Goal: Task Accomplishment & Management: Use online tool/utility

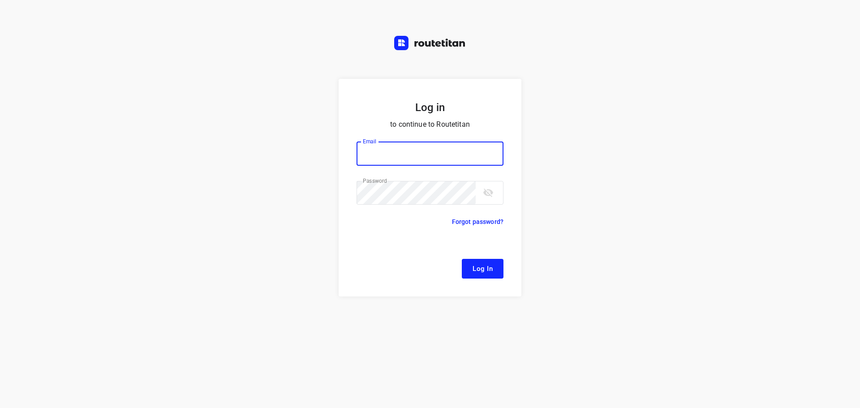
type input "[EMAIL_ADDRESS][DOMAIN_NAME]"
click at [495, 278] on form "Log in to continue to Routetitan Email remco@fruitopjewerk.nl Email ​ Password …" at bounding box center [429, 188] width 183 height 218
click at [492, 270] on span "Log In" at bounding box center [482, 269] width 20 height 12
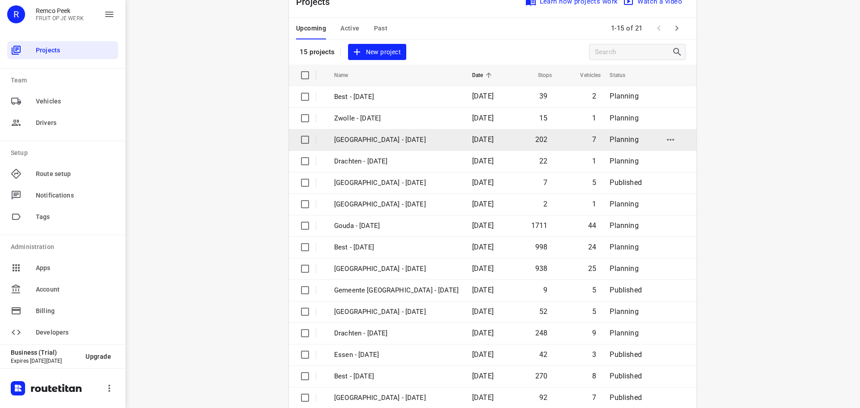
scroll to position [45, 0]
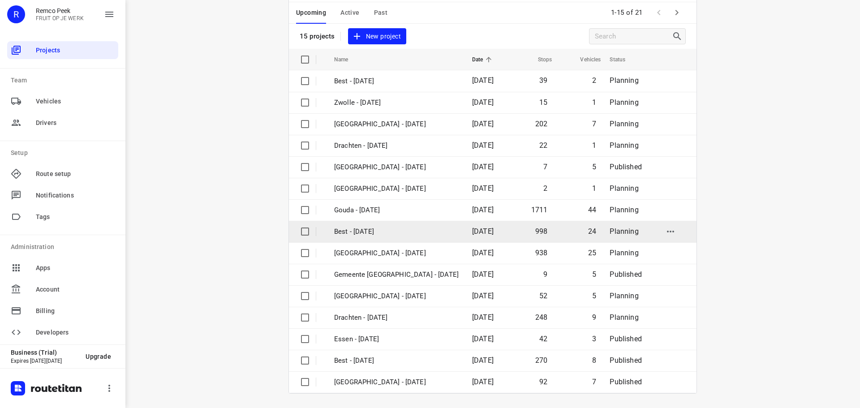
click at [408, 237] on td "Best - [DATE]" at bounding box center [395, 231] width 140 height 21
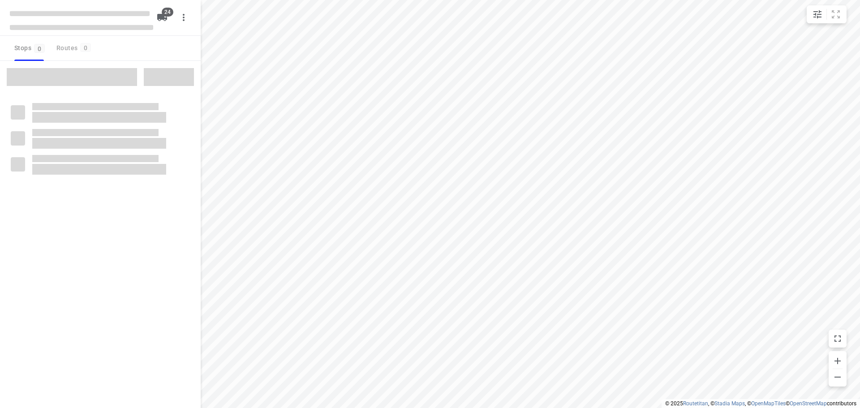
type input "distance"
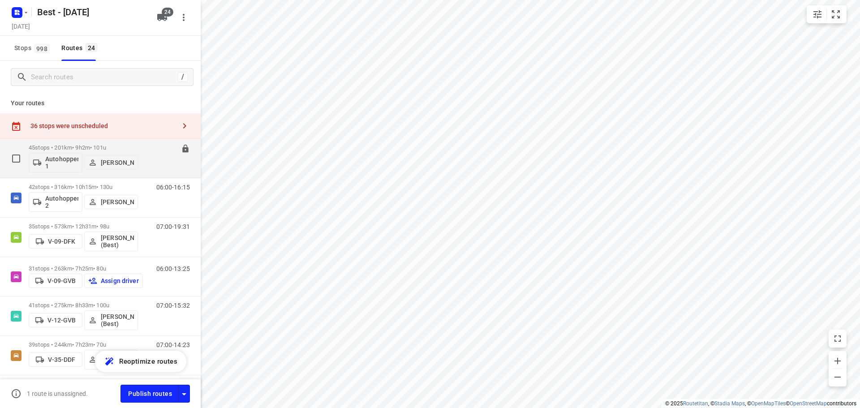
click at [73, 142] on div "45 stops • 201km • 9h2m • 101u Autohopper 1 Andy De Vreede" at bounding box center [83, 158] width 109 height 37
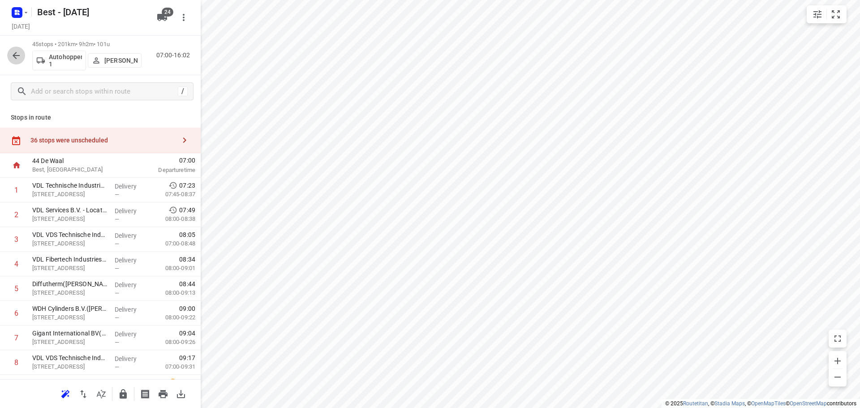
click at [20, 55] on icon "button" at bounding box center [16, 55] width 11 height 11
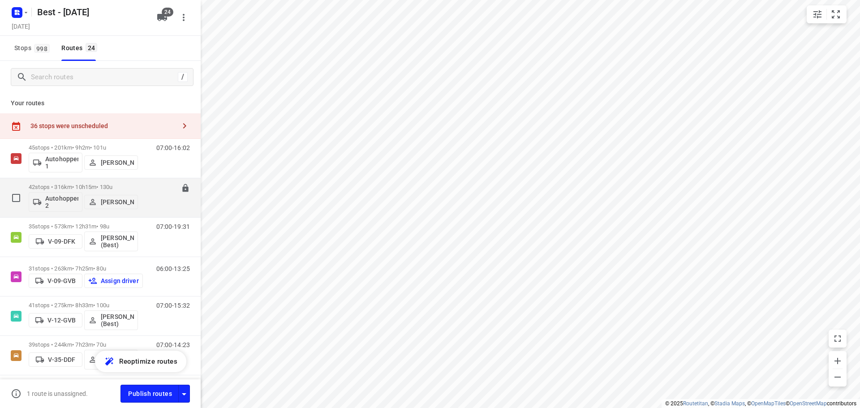
click at [80, 189] on p "42 stops • 316km • 10h15m • 130u" at bounding box center [83, 187] width 109 height 7
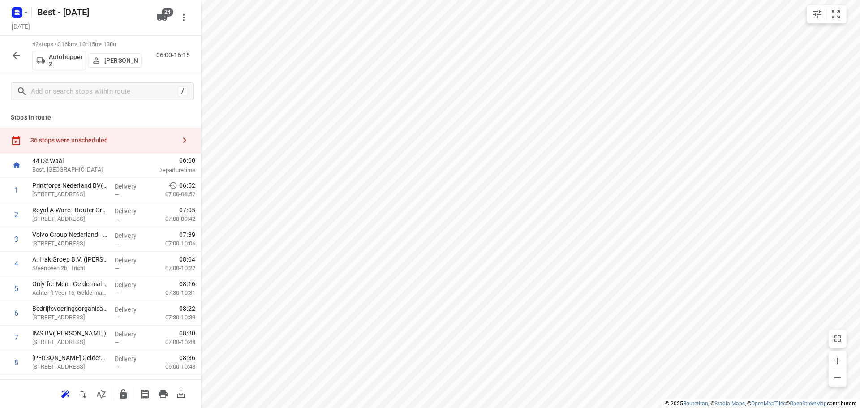
click at [13, 49] on button "button" at bounding box center [16, 56] width 18 height 18
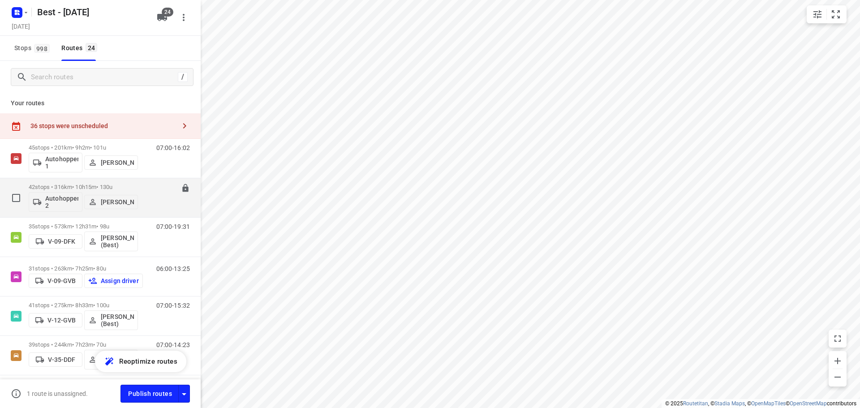
scroll to position [45, 0]
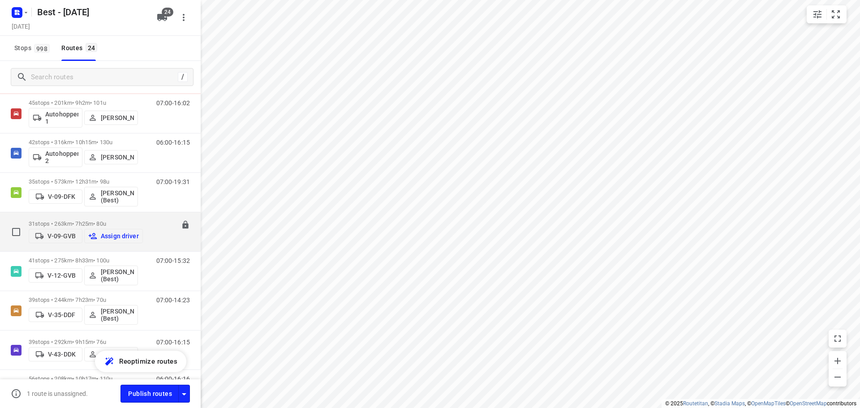
click at [102, 223] on p "31 stops • 263km • 7h25m • 80u" at bounding box center [86, 223] width 114 height 7
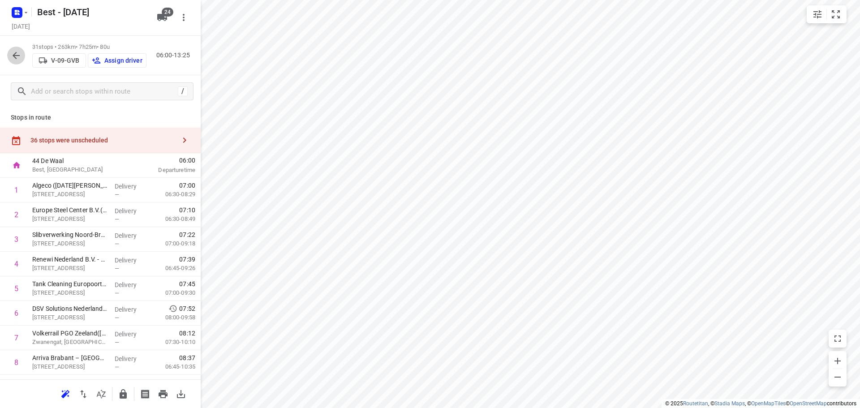
click at [16, 47] on button "button" at bounding box center [16, 56] width 18 height 18
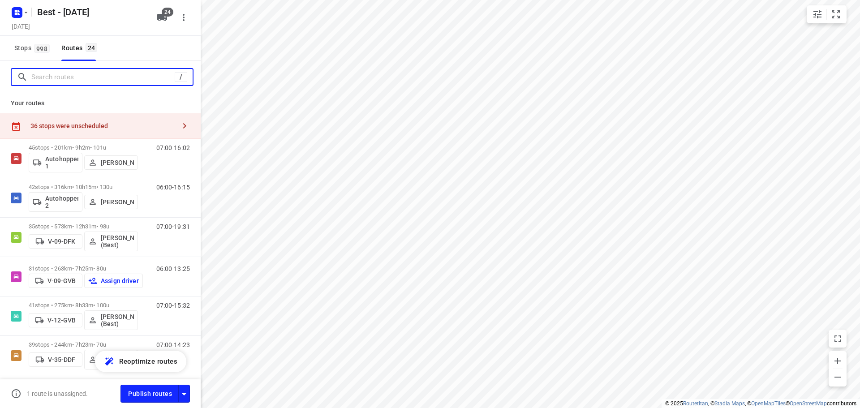
click at [51, 77] on input "Search routes" at bounding box center [102, 77] width 143 height 14
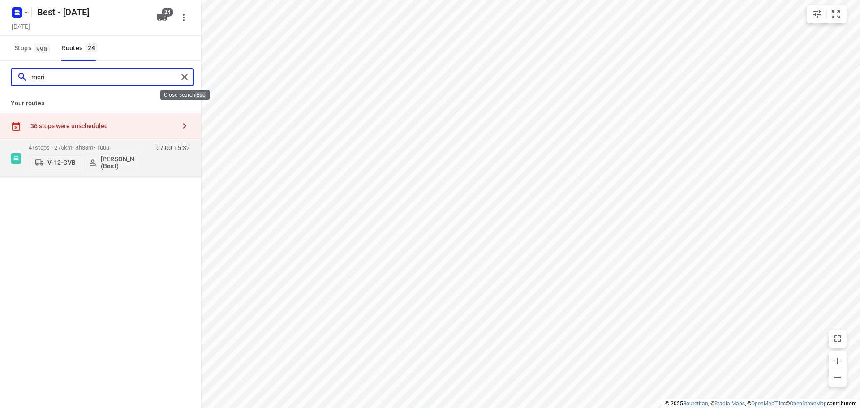
type input "meri"
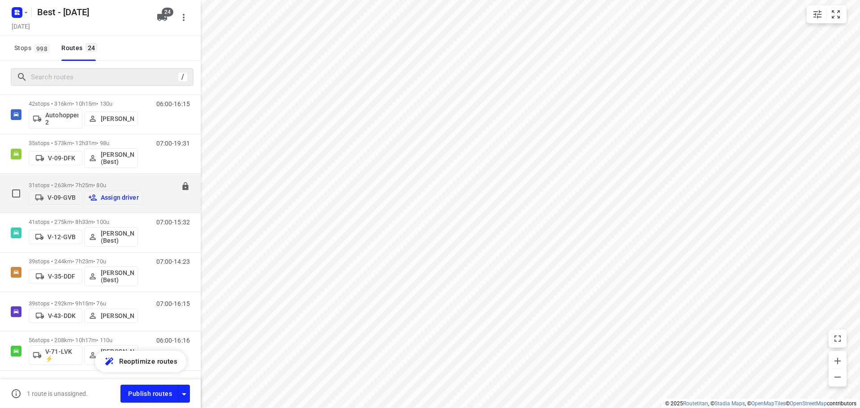
scroll to position [134, 0]
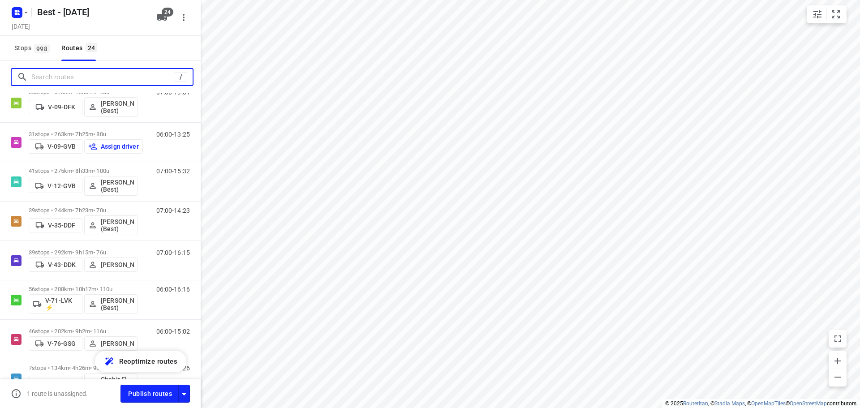
click at [113, 77] on input "Search routes" at bounding box center [102, 77] width 143 height 14
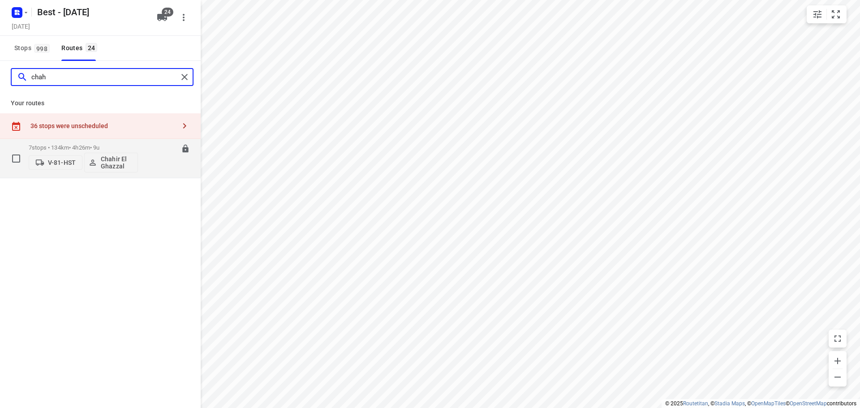
type input "chah"
click at [71, 152] on div "V-81-HST Chahir El Ghazzal" at bounding box center [83, 161] width 109 height 21
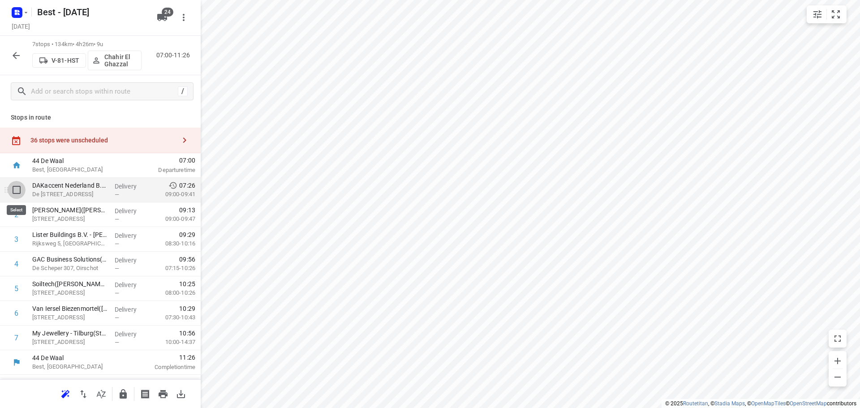
click at [15, 183] on input "checkbox" at bounding box center [17, 190] width 18 height 18
checkbox input "true"
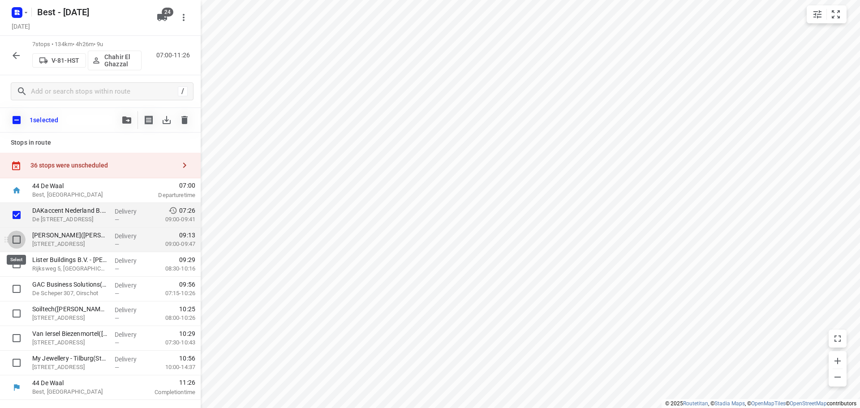
click at [14, 236] on input "checkbox" at bounding box center [17, 240] width 18 height 18
checkbox input "true"
click at [13, 272] on input "checkbox" at bounding box center [17, 264] width 18 height 18
checkbox input "true"
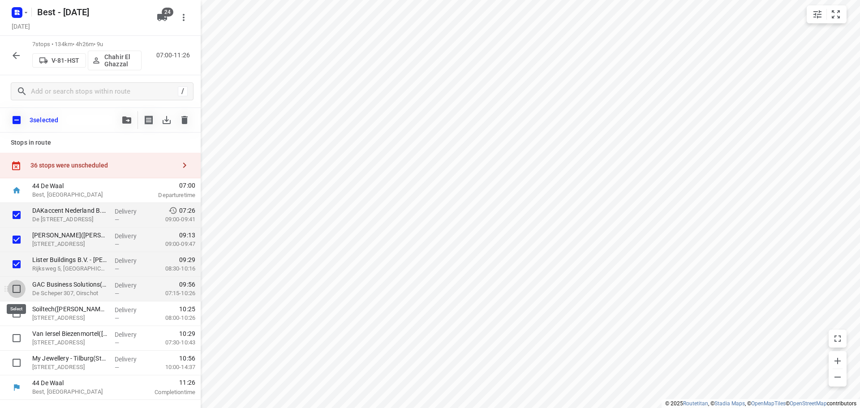
click at [14, 290] on input "checkbox" at bounding box center [17, 289] width 18 height 18
checkbox input "false"
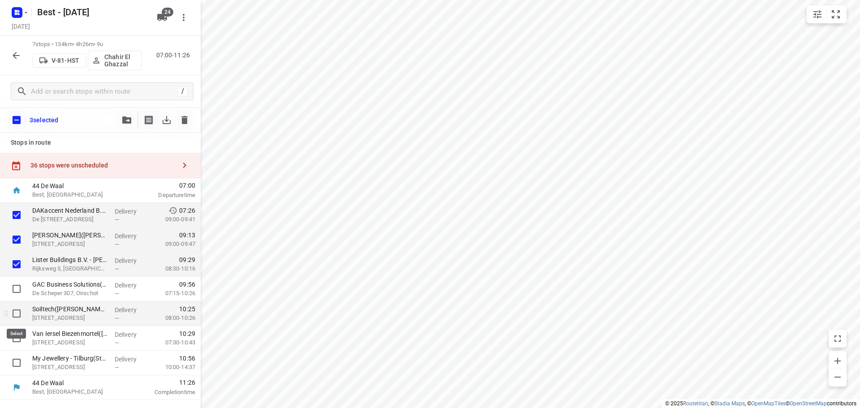
click at [15, 319] on input "checkbox" at bounding box center [17, 313] width 18 height 18
checkbox input "true"
click at [19, 343] on input "checkbox" at bounding box center [17, 338] width 18 height 18
checkbox input "true"
click at [129, 121] on icon "button" at bounding box center [126, 119] width 9 height 7
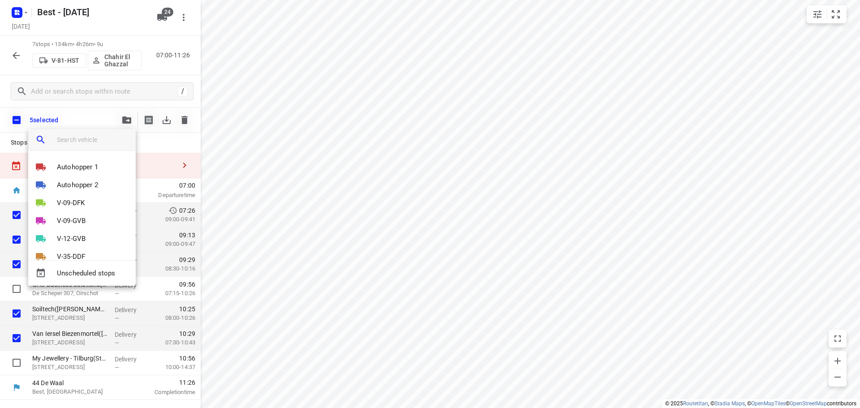
click at [93, 141] on input "search vehicle" at bounding box center [93, 139] width 72 height 13
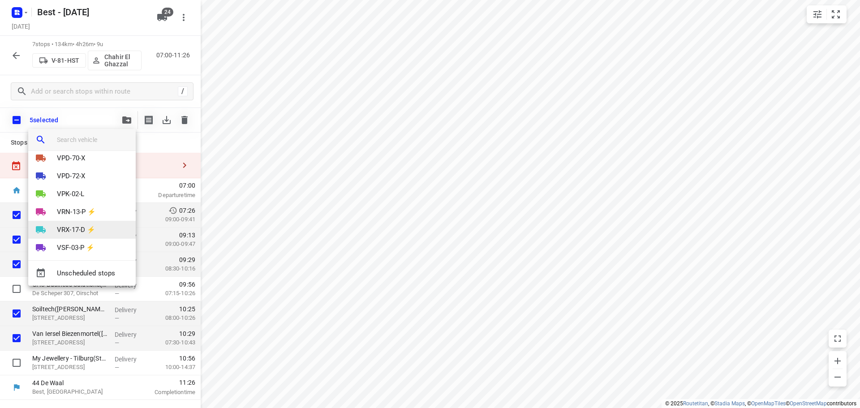
click at [57, 229] on p "VRX-17-D ⚡" at bounding box center [76, 230] width 38 height 10
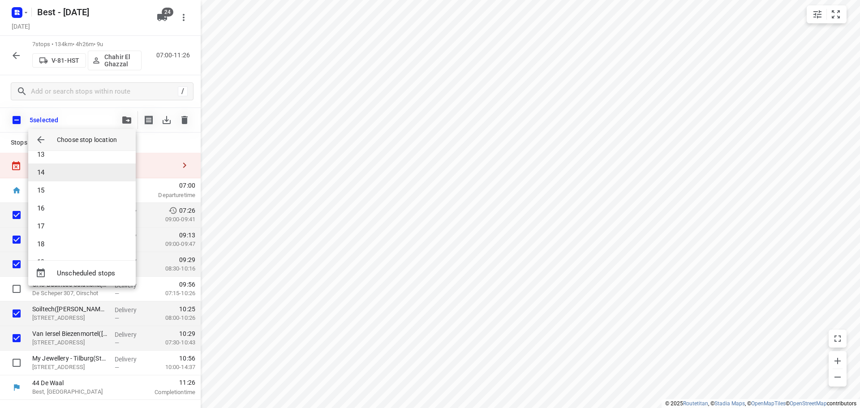
scroll to position [0, 0]
click at [55, 165] on li "1" at bounding box center [81, 163] width 107 height 18
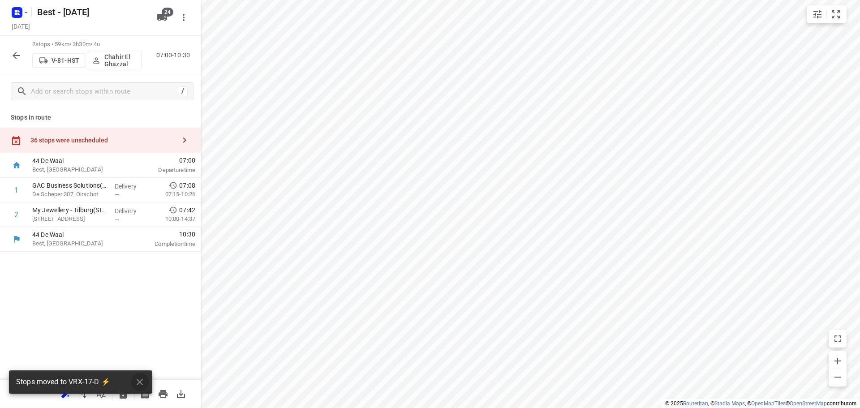
drag, startPoint x: 139, startPoint y: 374, endPoint x: 110, endPoint y: 307, distance: 72.8
click at [140, 371] on div "Stops moved to VRX-17-D ⚡" at bounding box center [80, 381] width 143 height 23
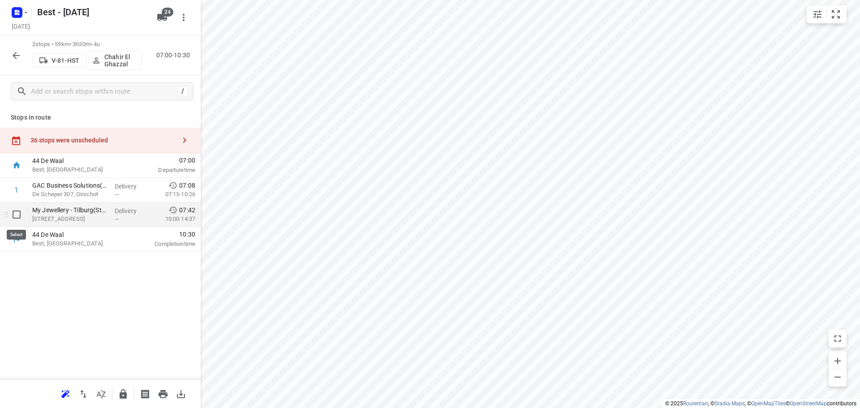
click at [14, 217] on input "checkbox" at bounding box center [17, 214] width 18 height 18
checkbox input "true"
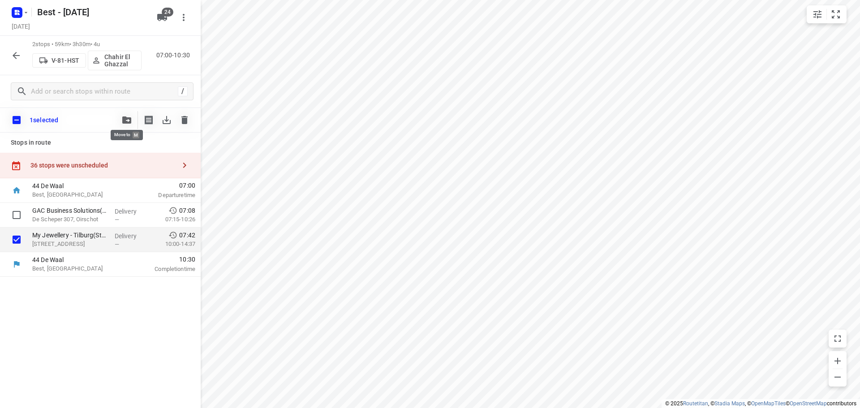
click at [126, 117] on icon "button" at bounding box center [126, 119] width 9 height 7
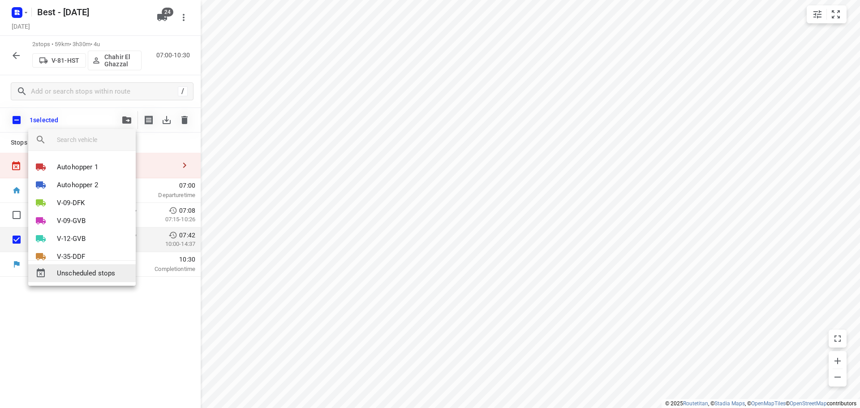
click at [94, 269] on span "Unscheduled stops" at bounding box center [93, 273] width 72 height 10
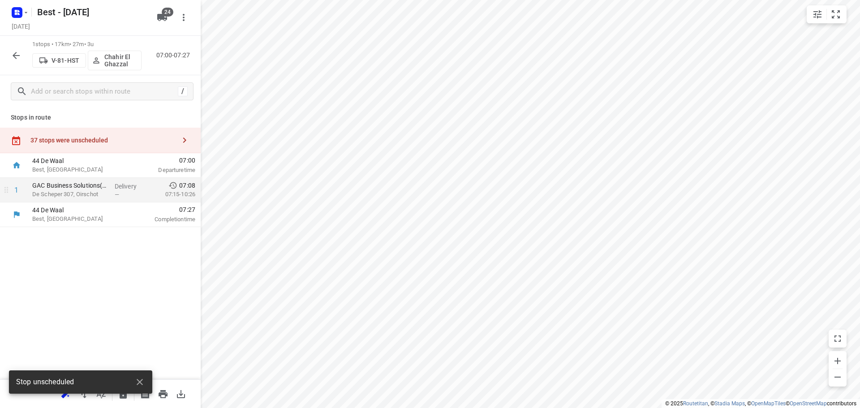
click at [18, 191] on div "1" at bounding box center [14, 190] width 29 height 25
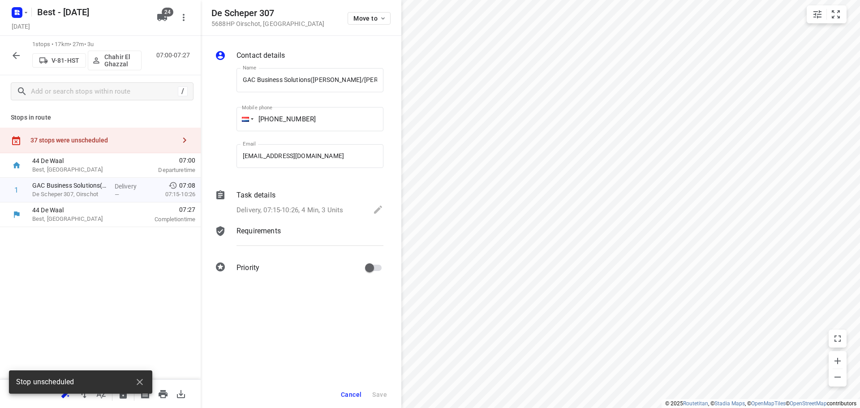
scroll to position [0, 55]
click at [369, 8] on div "Move to" at bounding box center [368, 17] width 43 height 19
click at [368, 17] on span "Move to" at bounding box center [369, 18] width 33 height 7
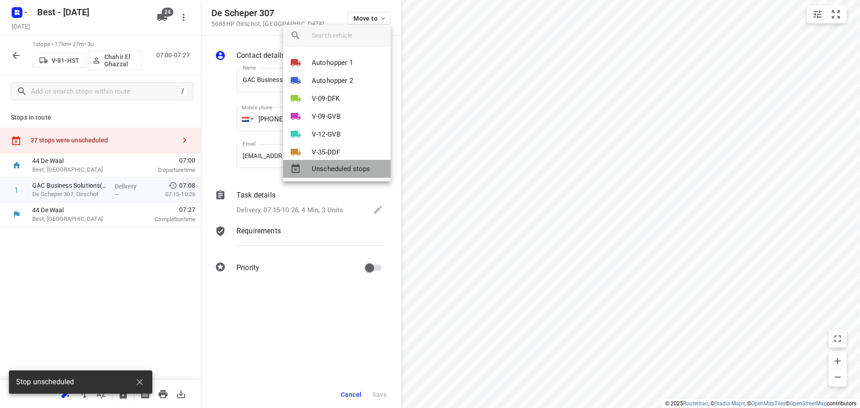
click at [320, 167] on span "Unscheduled stops" at bounding box center [348, 169] width 72 height 10
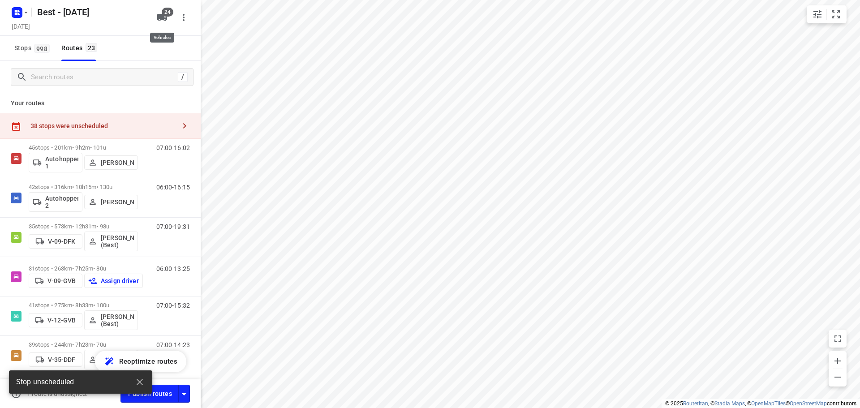
click at [163, 11] on span "24" at bounding box center [168, 12] width 12 height 9
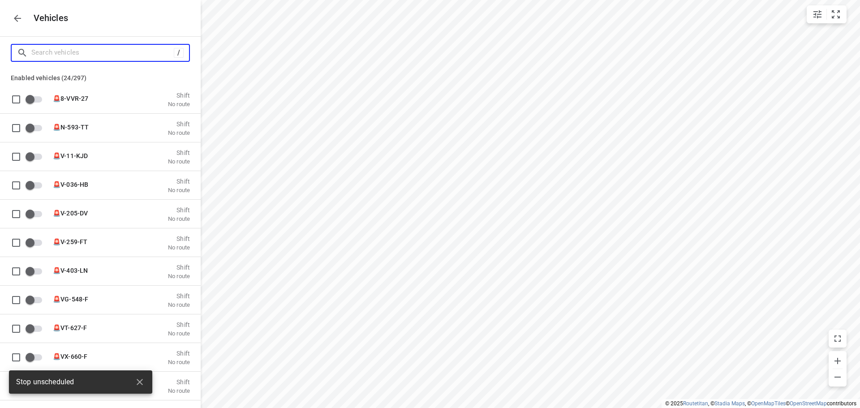
click at [123, 51] on input "Search vehicles" at bounding box center [102, 53] width 142 height 14
type input "1"
checkbox input "true"
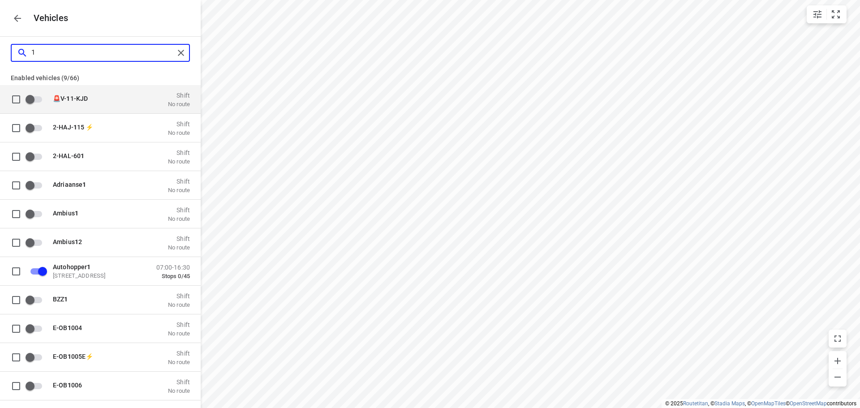
type input "17"
checkbox input "true"
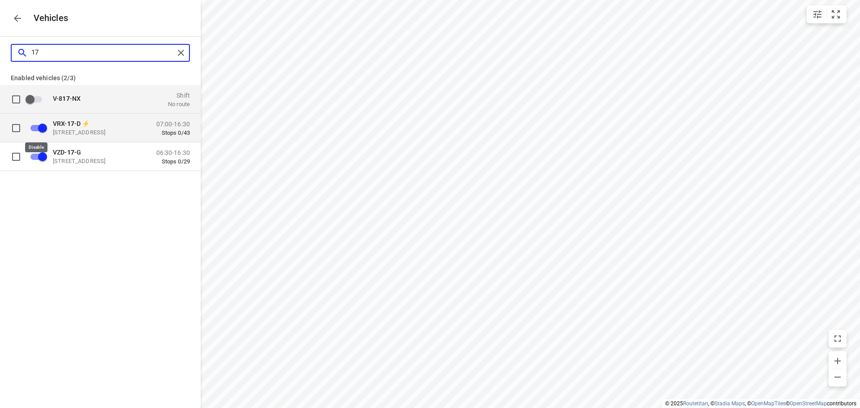
type input "17"
click at [44, 129] on input "grid" at bounding box center [42, 127] width 51 height 17
checkbox input "true"
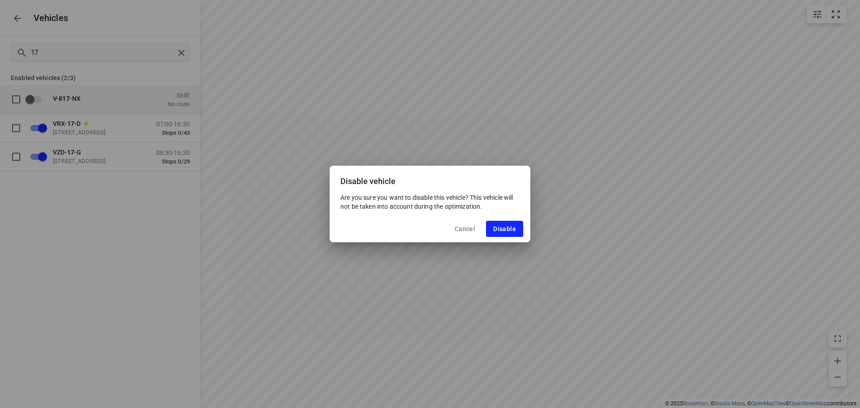
click at [452, 230] on button "Cancel" at bounding box center [464, 229] width 35 height 16
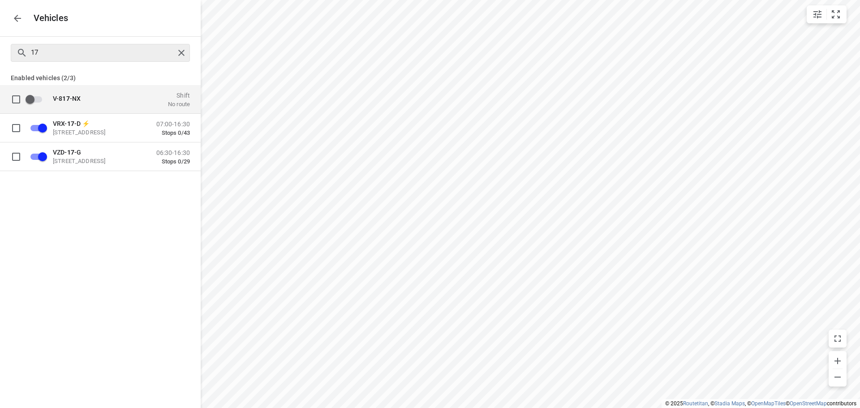
checkbox input "false"
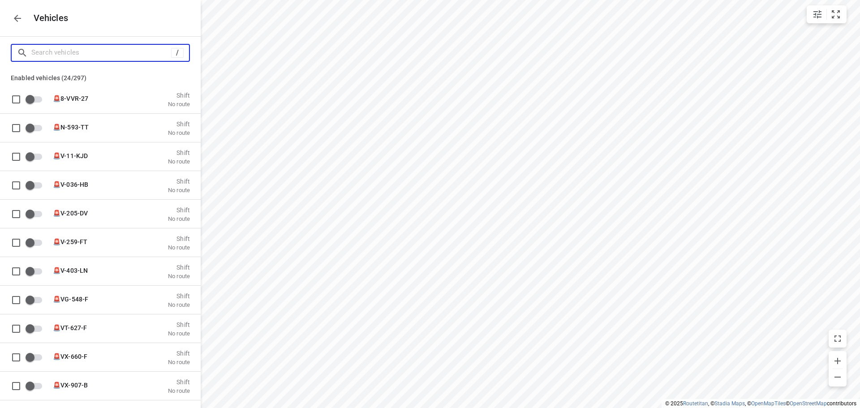
click at [118, 54] on input "Search vehicles" at bounding box center [101, 53] width 140 height 14
click at [19, 18] on icon "button" at bounding box center [17, 18] width 7 height 7
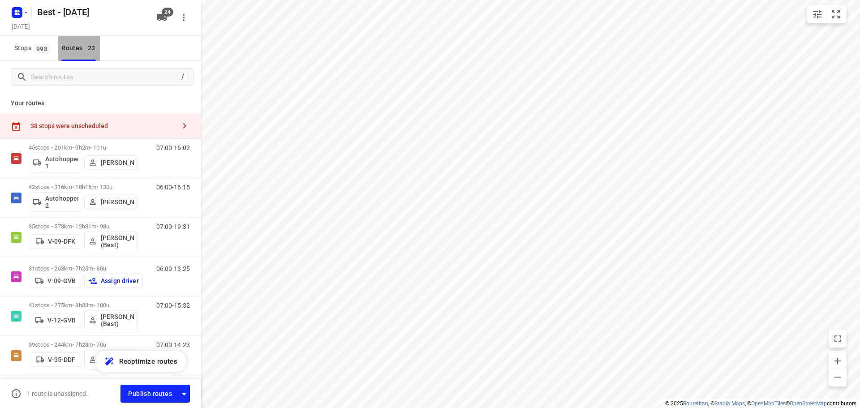
click at [69, 43] on div "Routes 23" at bounding box center [80, 48] width 38 height 11
click at [79, 69] on div "/" at bounding box center [102, 77] width 183 height 18
click at [82, 74] on input "Search routes" at bounding box center [111, 77] width 161 height 14
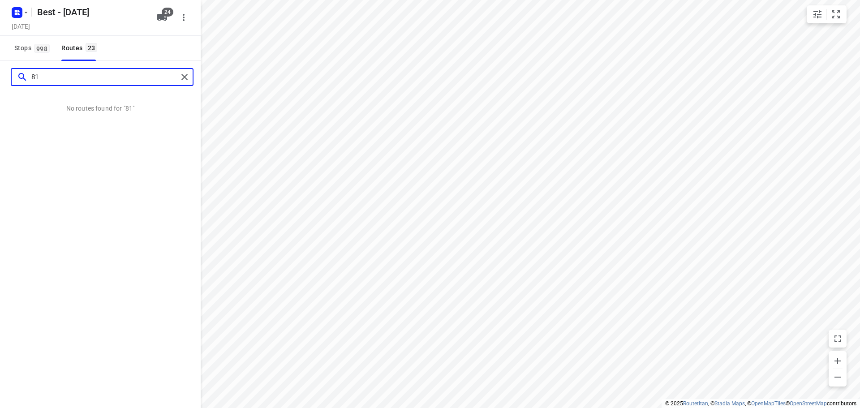
type input "81"
click at [193, 84] on div "81" at bounding box center [100, 77] width 201 height 32
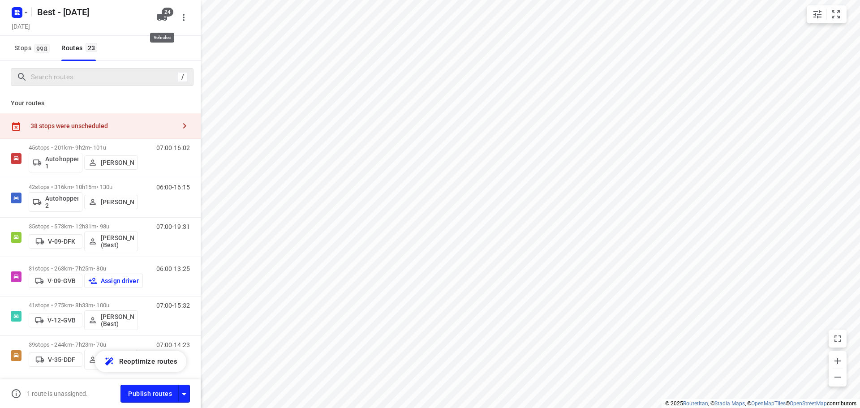
click at [164, 12] on span "24" at bounding box center [168, 12] width 12 height 9
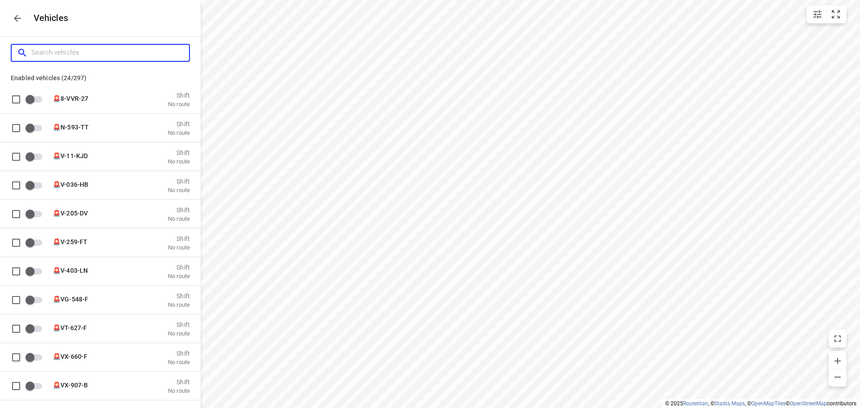
click at [103, 51] on input "Search vehicles" at bounding box center [110, 53] width 158 height 14
type input "8"
checkbox input "true"
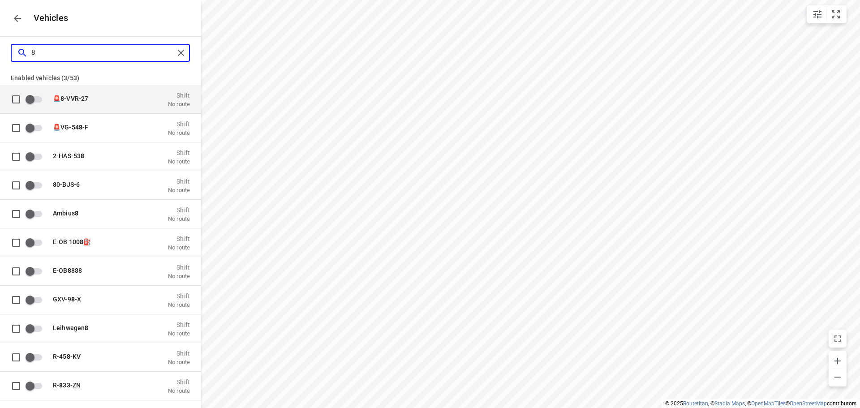
type input "81"
checkbox input "true"
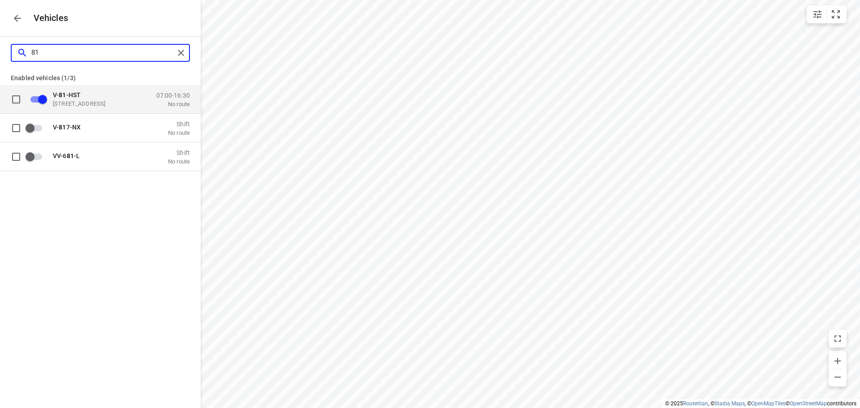
type input "81"
click at [111, 94] on p "V- 81 -HST" at bounding box center [98, 94] width 90 height 7
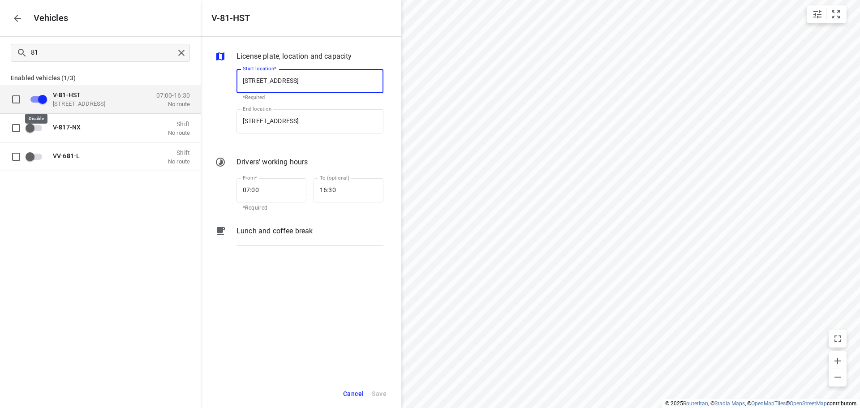
click at [44, 99] on input "grid" at bounding box center [42, 98] width 51 height 17
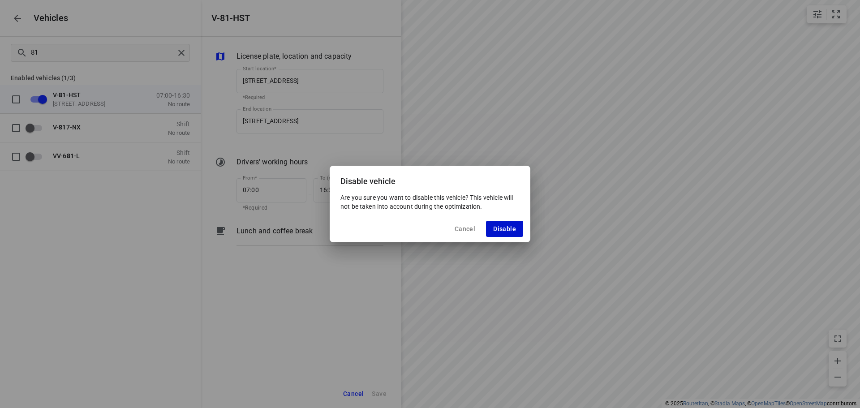
click at [507, 233] on button "Disable" at bounding box center [504, 229] width 37 height 16
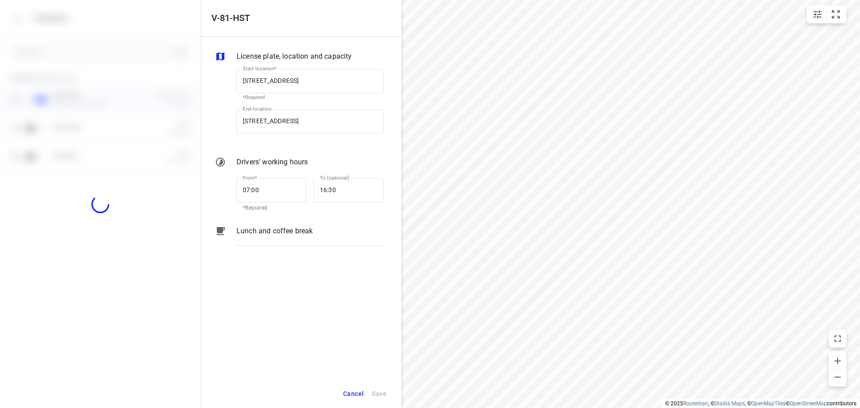
checkbox input "false"
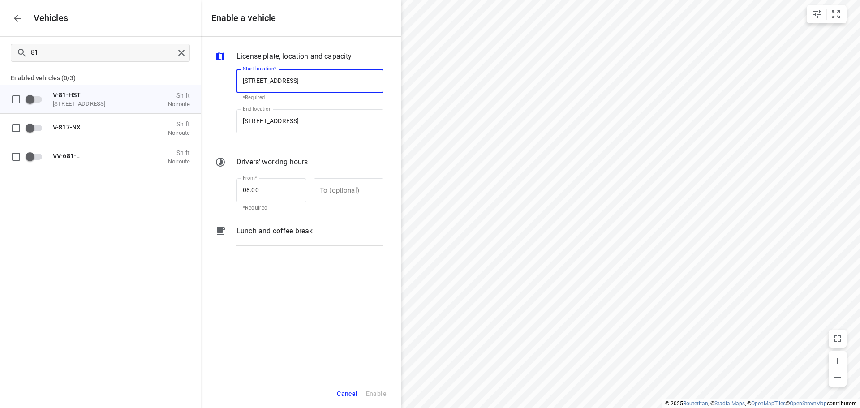
drag, startPoint x: 342, startPoint y: 404, endPoint x: 319, endPoint y: 358, distance: 51.7
click at [342, 402] on div "Cancel Enable" at bounding box center [301, 393] width 201 height 29
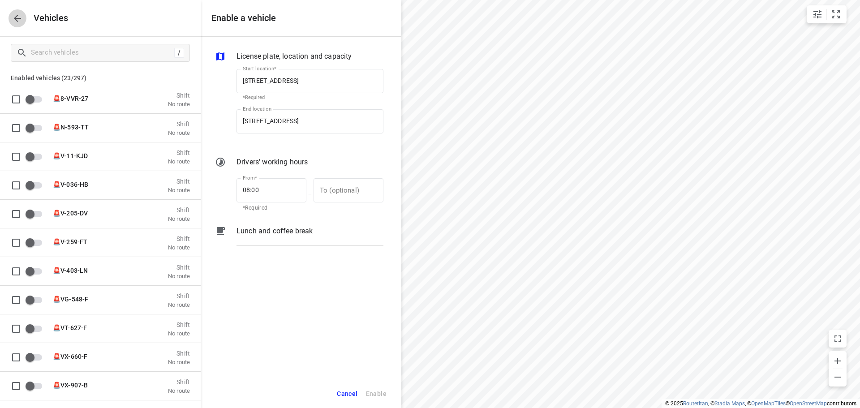
click at [10, 17] on button "button" at bounding box center [18, 18] width 18 height 18
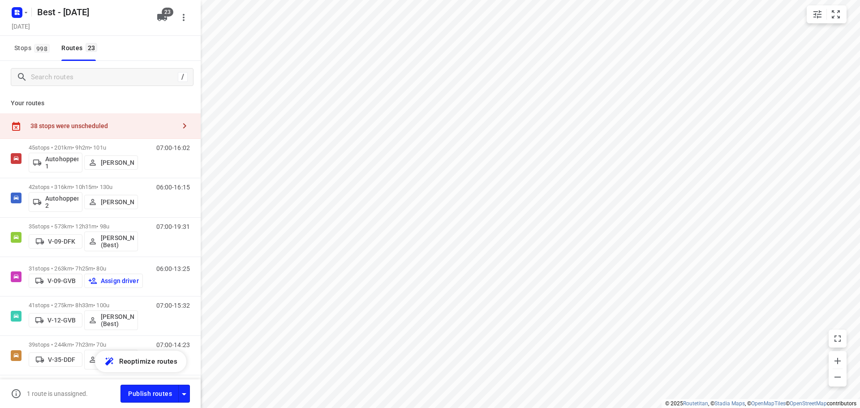
click at [29, 17] on div at bounding box center [18, 12] width 21 height 17
click at [21, 17] on rect "button" at bounding box center [17, 12] width 11 height 11
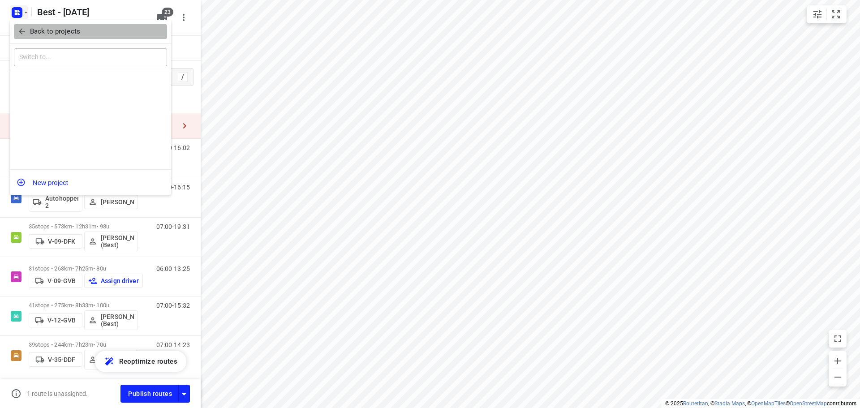
click at [29, 30] on span "Back to projects" at bounding box center [90, 31] width 146 height 10
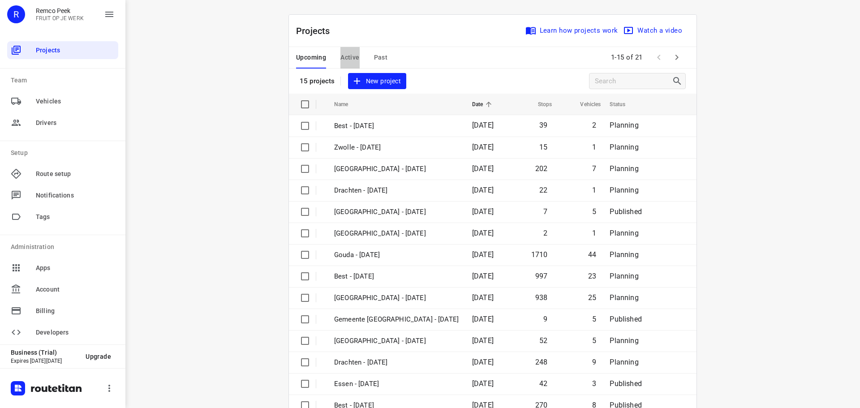
click at [340, 55] on span "Active" at bounding box center [349, 57] width 19 height 11
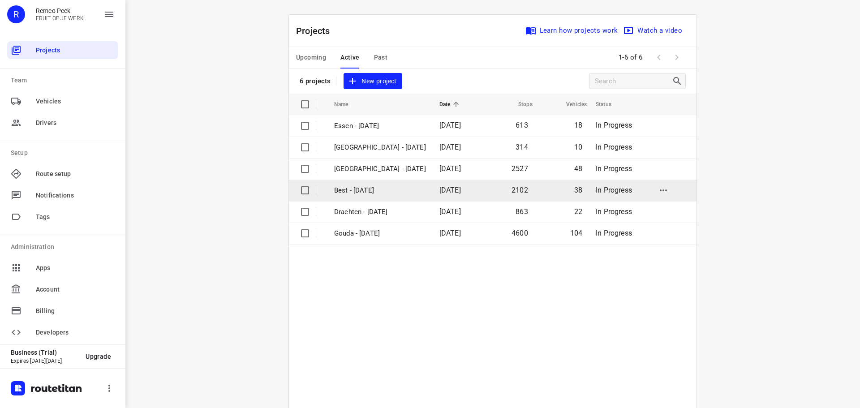
click at [393, 185] on p "Best - Monday" at bounding box center [380, 190] width 92 height 10
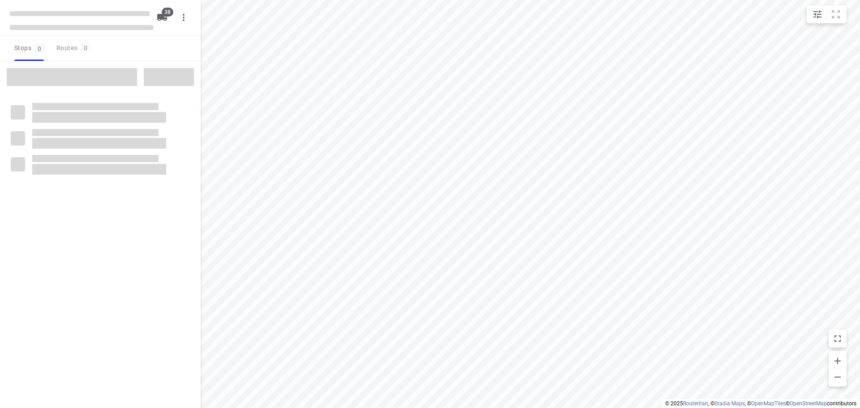
type input "distance"
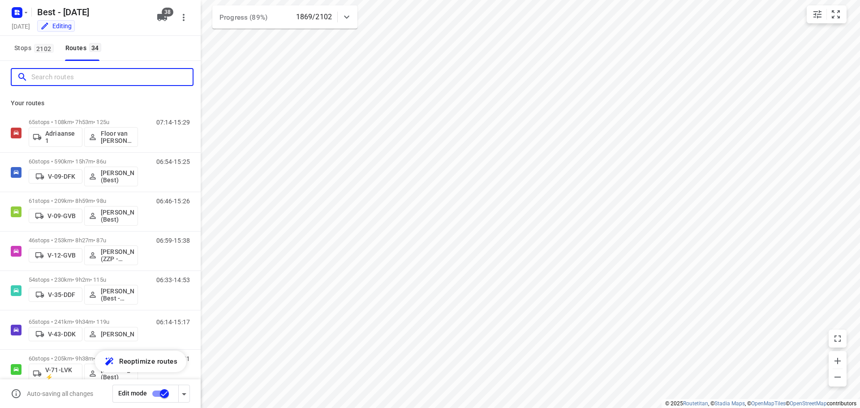
click at [87, 74] on input "Search routes" at bounding box center [111, 77] width 161 height 14
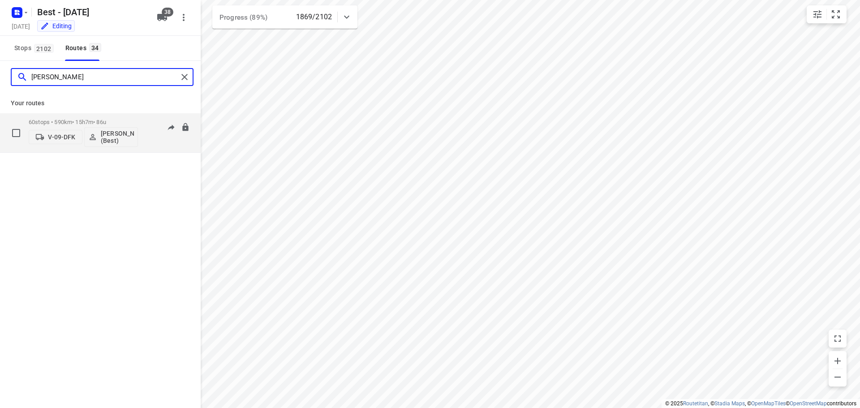
type input "tony"
click at [90, 116] on div "60 stops • 590km • 15h7m • 86u V-09-DFK Tony van Doren (Best)" at bounding box center [83, 132] width 109 height 37
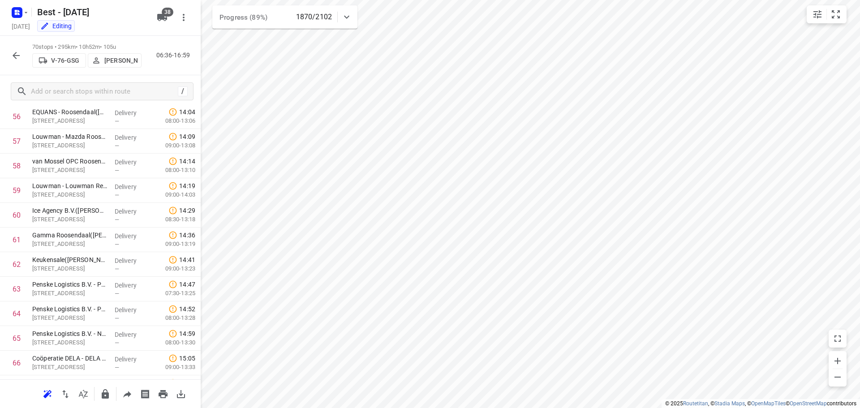
scroll to position [1521, 0]
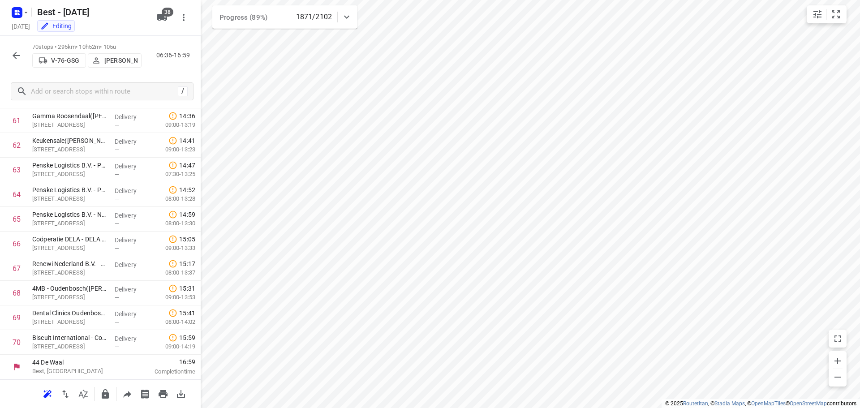
click at [11, 53] on icon "button" at bounding box center [16, 55] width 11 height 11
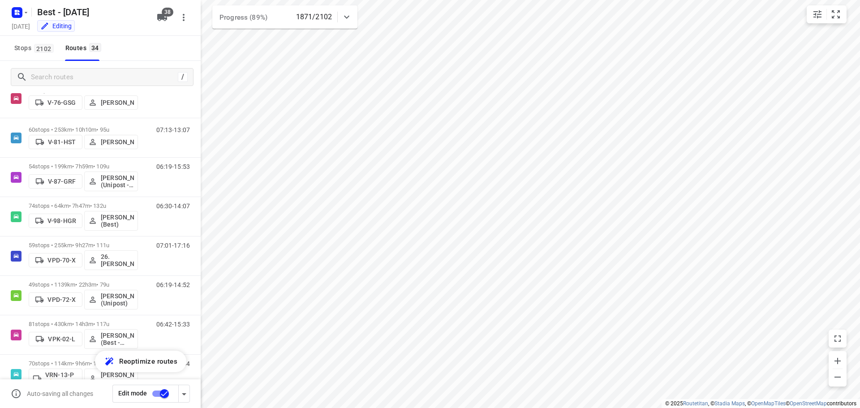
scroll to position [448, 0]
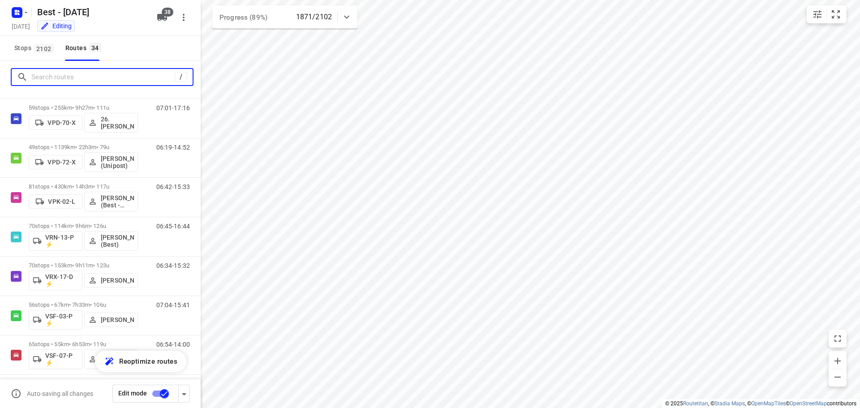
click at [101, 78] on input "Search routes" at bounding box center [102, 77] width 143 height 14
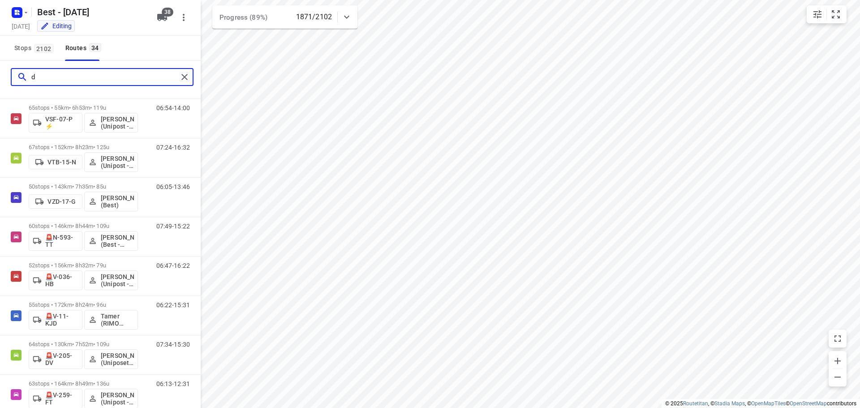
scroll to position [0, 0]
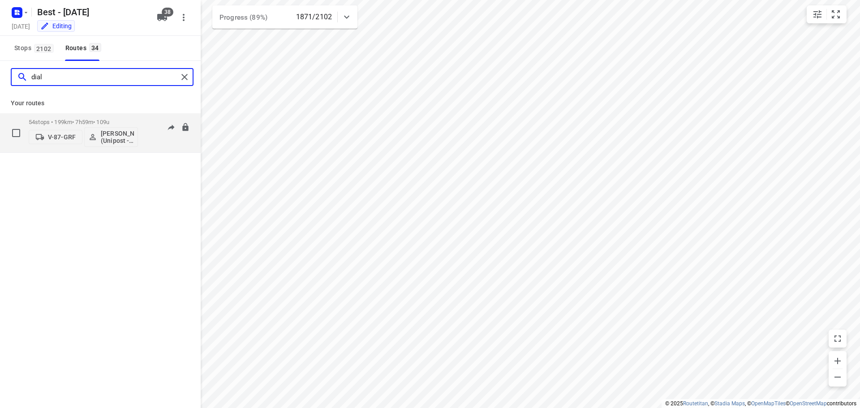
type input "dial"
click at [85, 116] on div "54 stops • 199km • 7h59m • 109u V-87-GRF Michael Diallo (Unipost - Best - ZZP)" at bounding box center [83, 132] width 109 height 37
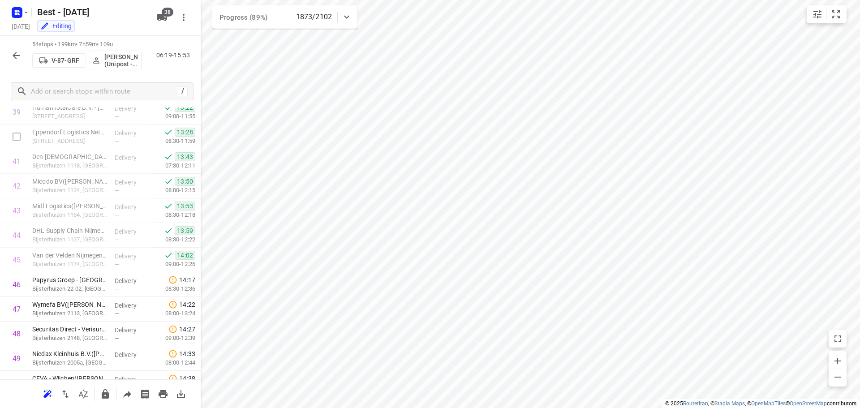
scroll to position [1127, 0]
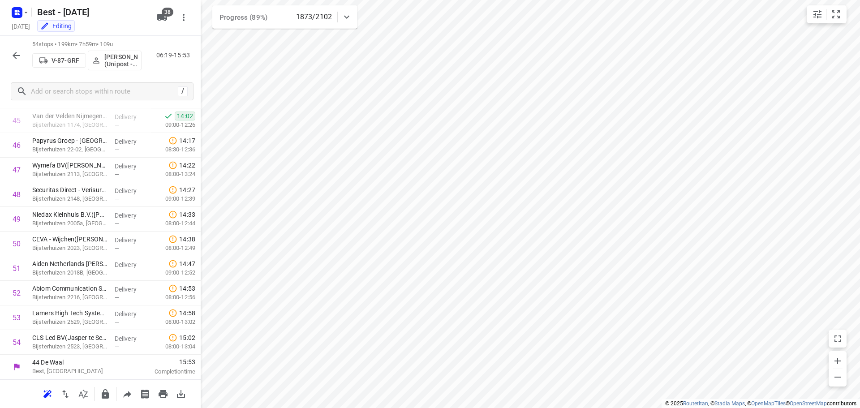
click at [6, 51] on div "54 stops • 199km • 7h59m • 109u V-87-GRF Michael Diallo (Unipost - Best - ZZP) …" at bounding box center [100, 55] width 201 height 39
click at [9, 52] on button "button" at bounding box center [16, 56] width 18 height 18
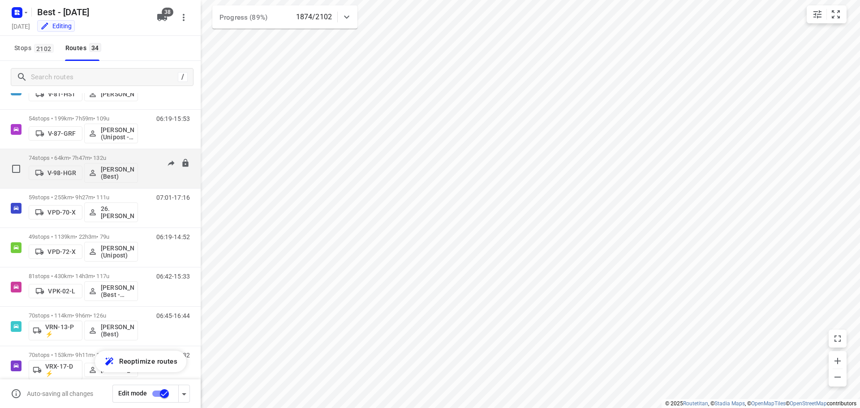
scroll to position [537, 0]
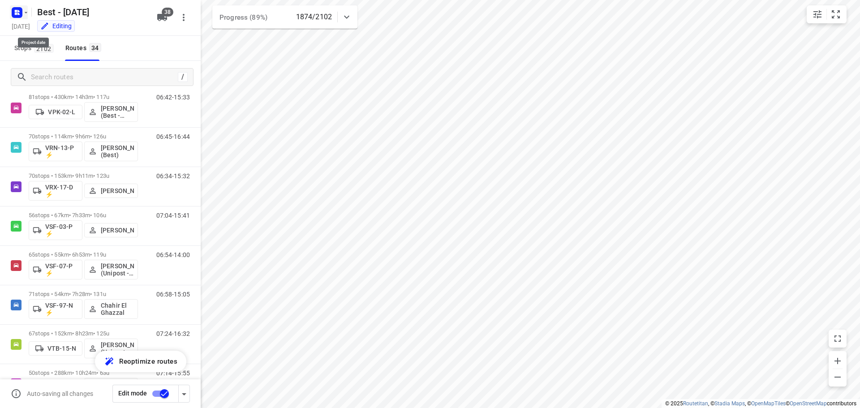
click at [20, 13] on rect "button" at bounding box center [17, 12] width 11 height 11
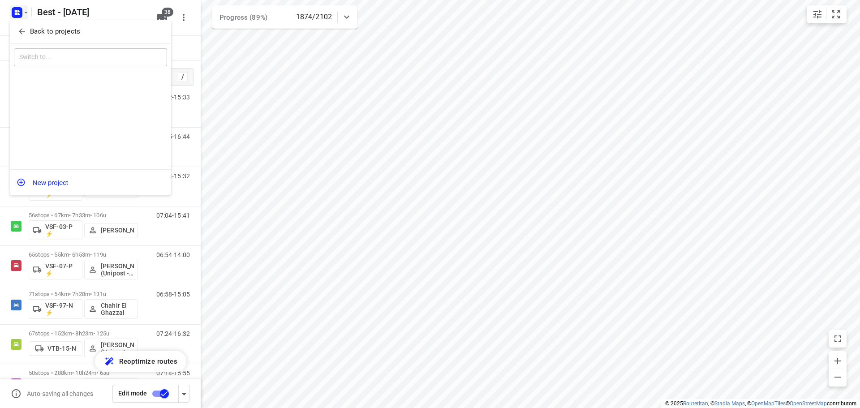
click at [20, 24] on button "Back to projects" at bounding box center [90, 31] width 153 height 15
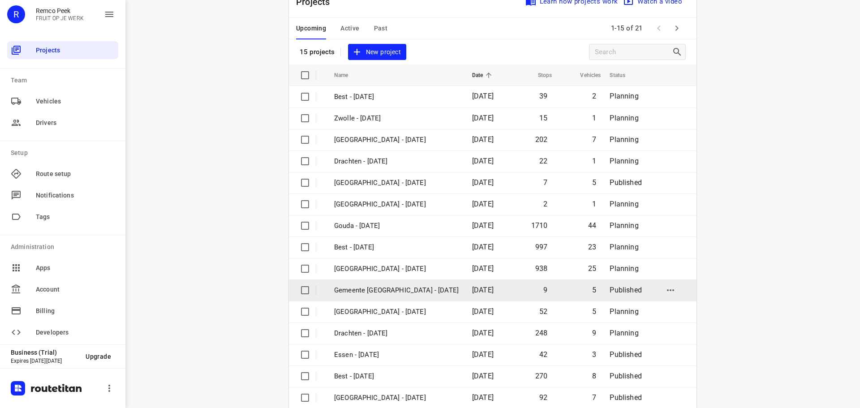
scroll to position [45, 0]
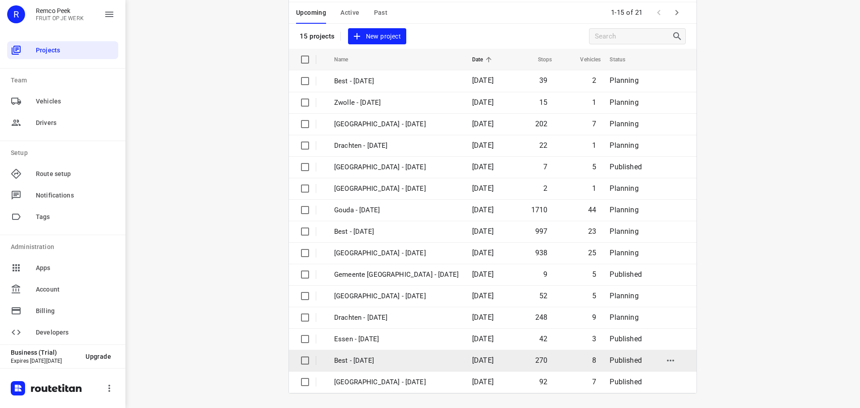
click at [421, 358] on p "Best - [DATE]" at bounding box center [396, 360] width 124 height 10
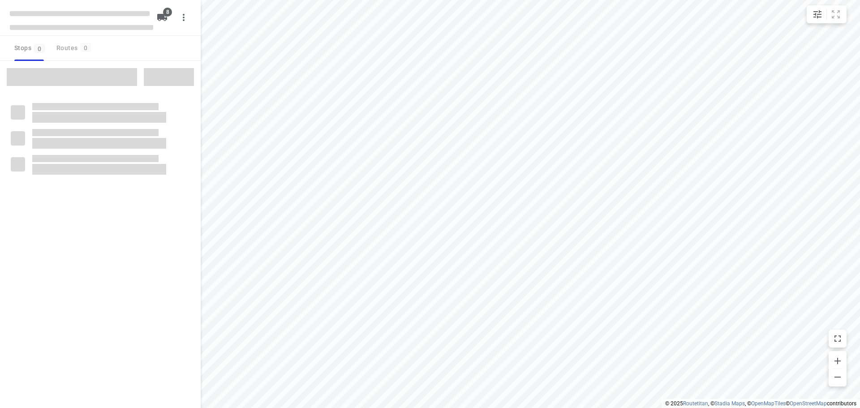
type input "distance"
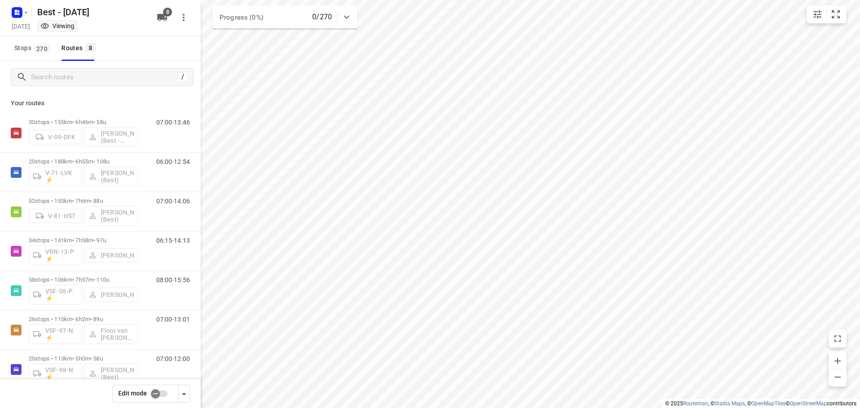
click at [158, 395] on input "checkbox" at bounding box center [155, 393] width 51 height 17
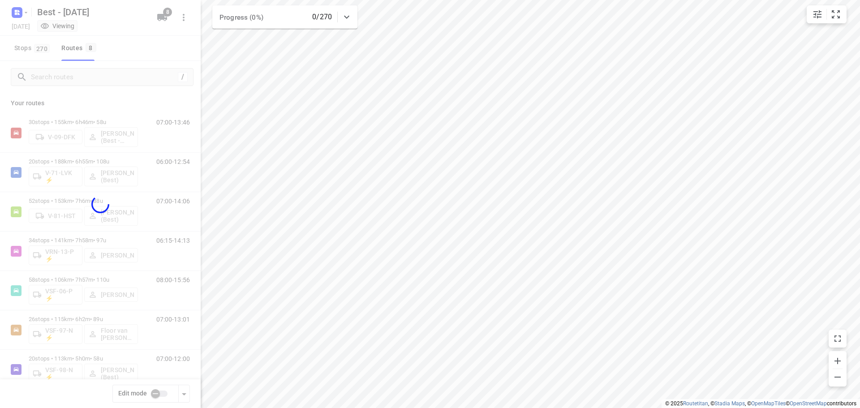
checkbox input "true"
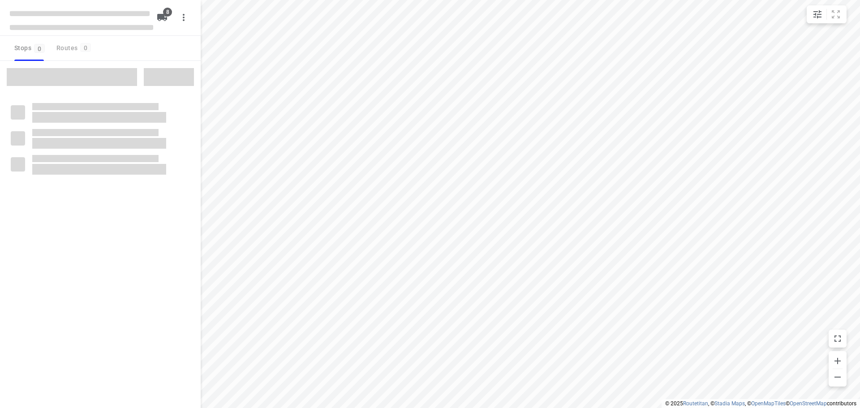
type input "distance"
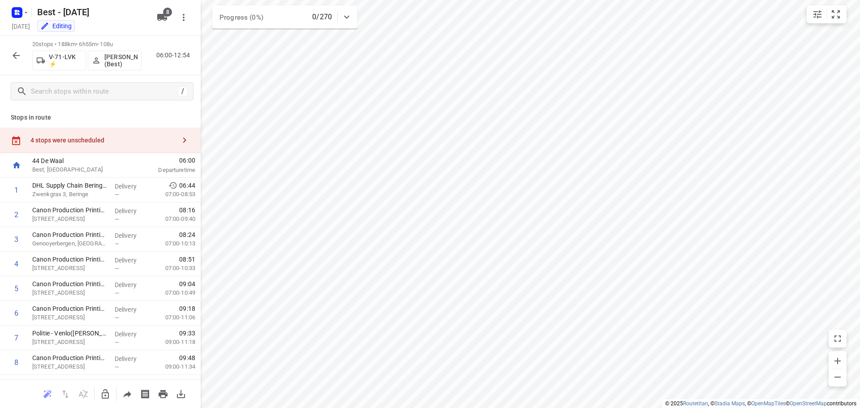
click at [95, 133] on div "4 stops were unscheduled" at bounding box center [100, 141] width 201 height 26
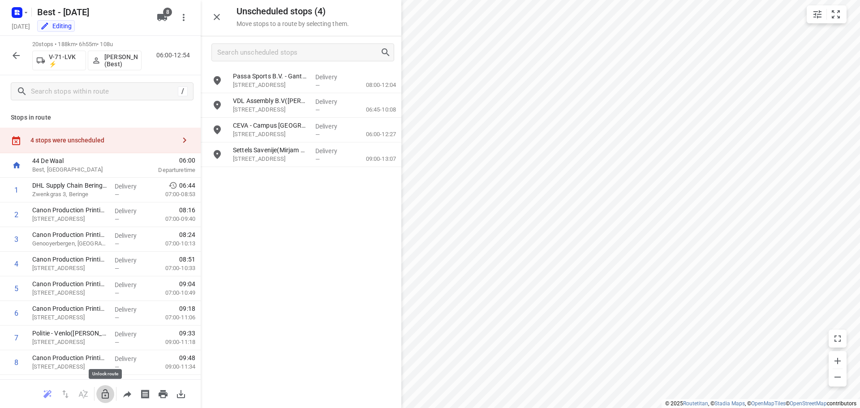
click at [104, 394] on icon "button" at bounding box center [105, 394] width 11 height 11
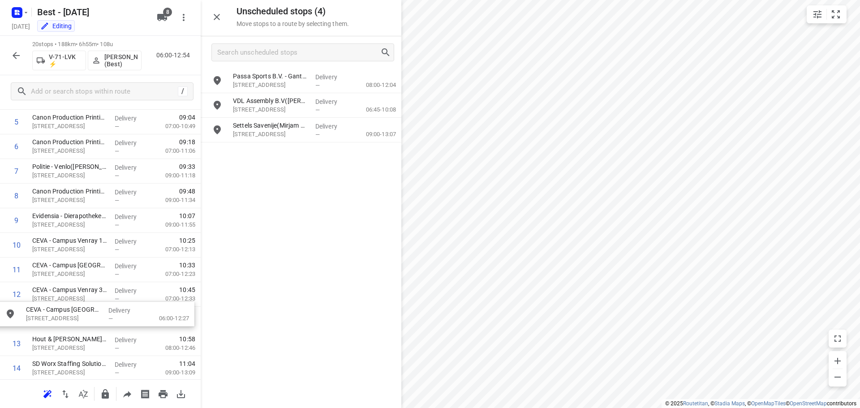
scroll to position [169, 0]
drag, startPoint x: 264, startPoint y: 129, endPoint x: 53, endPoint y: 301, distance: 272.0
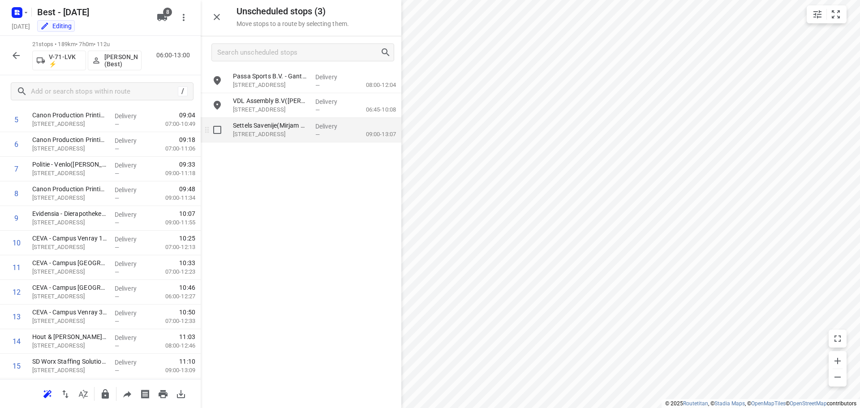
click at [348, 133] on div "—" at bounding box center [331, 134] width 33 height 7
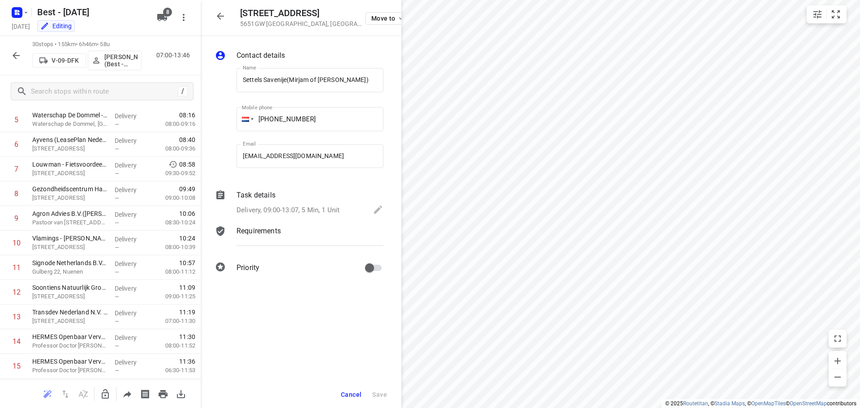
click at [341, 392] on span "Cancel" at bounding box center [351, 394] width 21 height 7
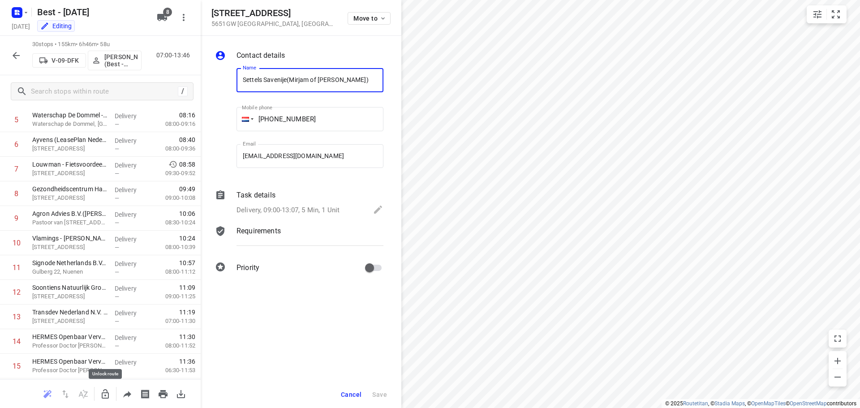
click at [100, 399] on icon "button" at bounding box center [105, 394] width 11 height 11
click at [369, 16] on span "Move to" at bounding box center [369, 18] width 33 height 7
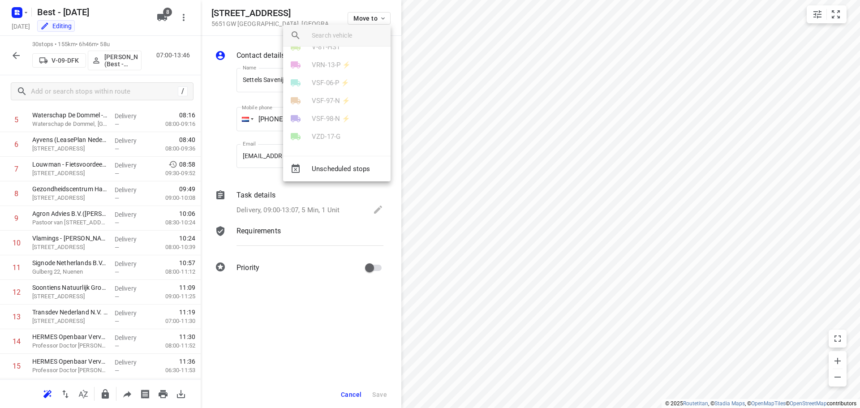
scroll to position [52, 0]
click at [538, 154] on div at bounding box center [430, 204] width 860 height 408
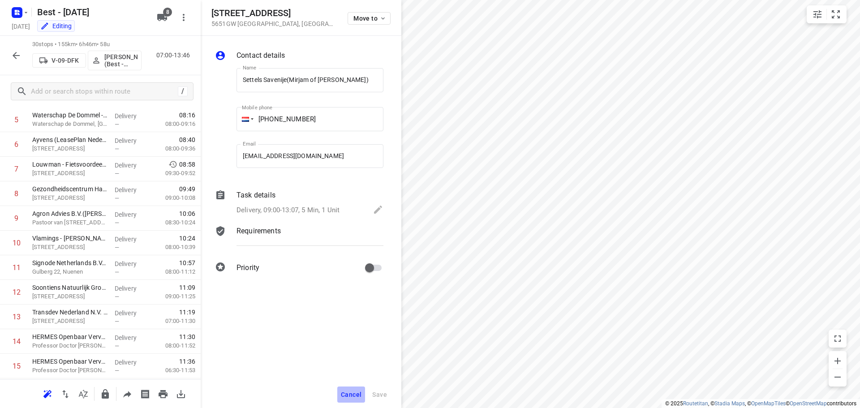
drag, startPoint x: 349, startPoint y: 394, endPoint x: 257, endPoint y: 234, distance: 184.9
click at [349, 393] on span "Cancel" at bounding box center [351, 394] width 21 height 7
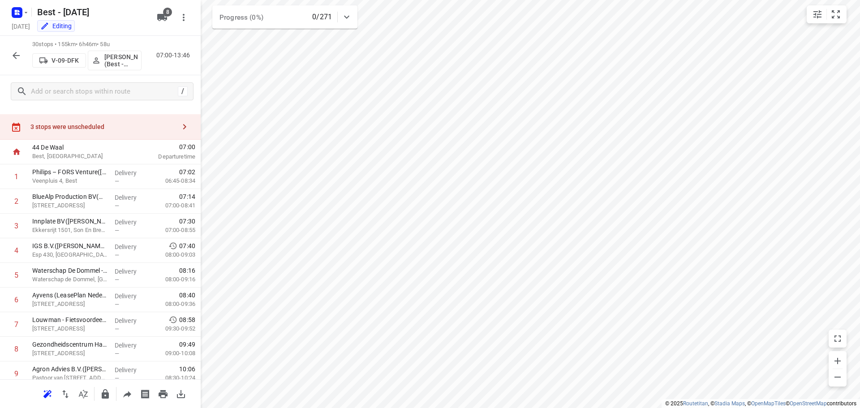
scroll to position [0, 0]
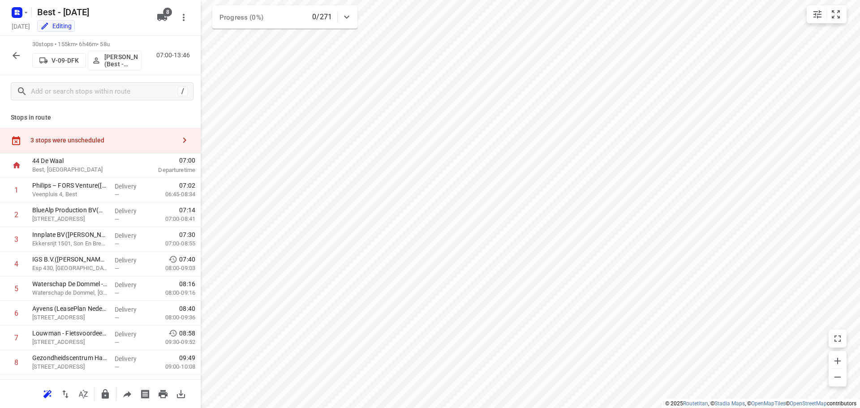
click at [163, 133] on div "3 stops were unscheduled" at bounding box center [100, 141] width 201 height 26
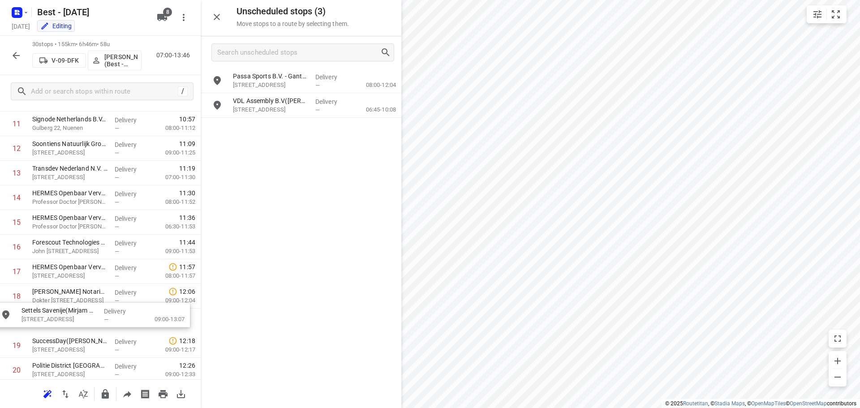
scroll to position [315, 0]
drag, startPoint x: 275, startPoint y: 126, endPoint x: 61, endPoint y: 313, distance: 284.3
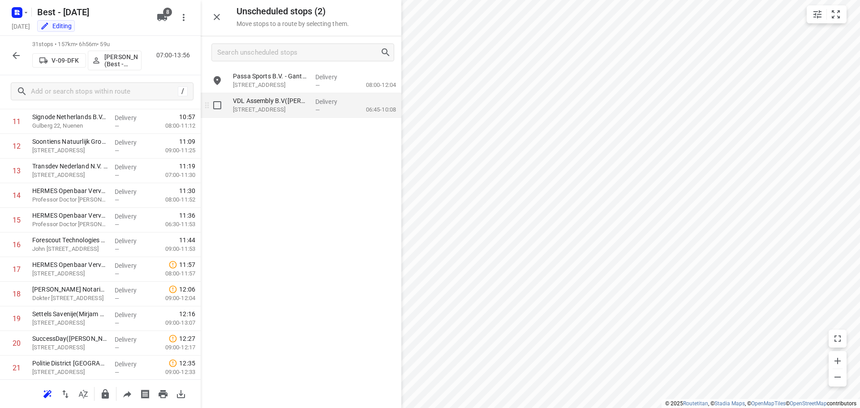
click at [278, 112] on p "[STREET_ADDRESS]" at bounding box center [270, 109] width 75 height 9
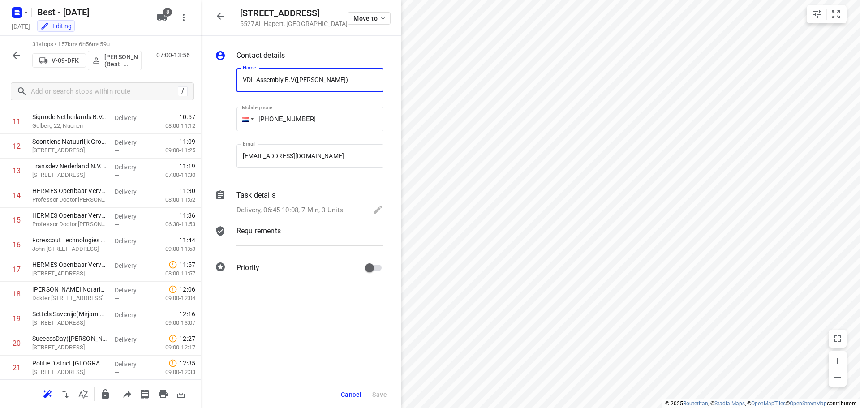
click at [312, 203] on div "Task details Delivery, 06:45-10:08, 7 Min, 3 Units" at bounding box center [310, 203] width 150 height 30
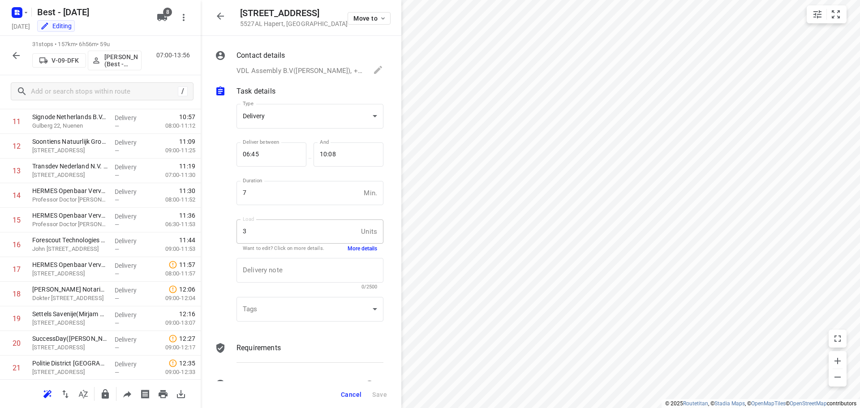
click at [347, 246] on button "More details" at bounding box center [362, 249] width 30 height 8
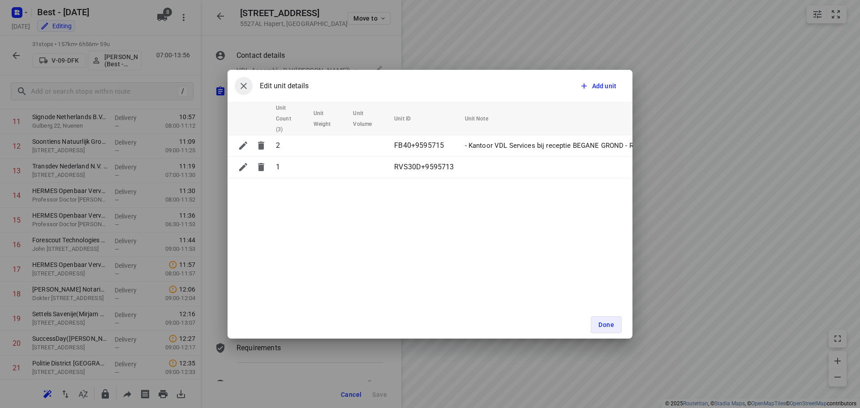
click at [238, 89] on icon "button" at bounding box center [243, 86] width 11 height 11
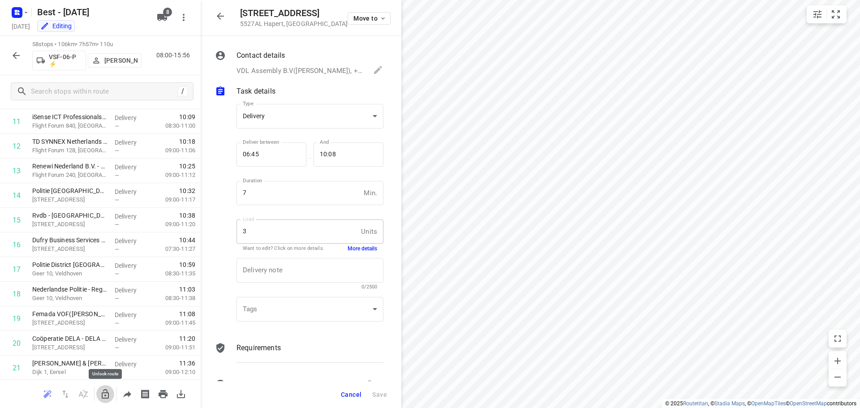
click at [108, 389] on icon "button" at bounding box center [105, 394] width 11 height 11
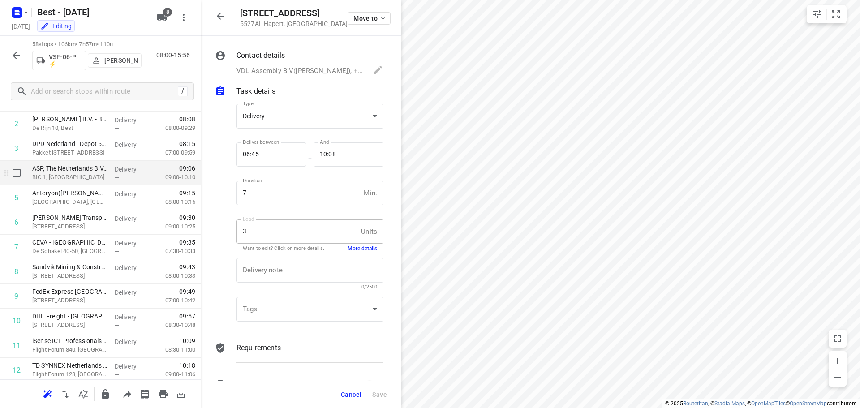
scroll to position [0, 0]
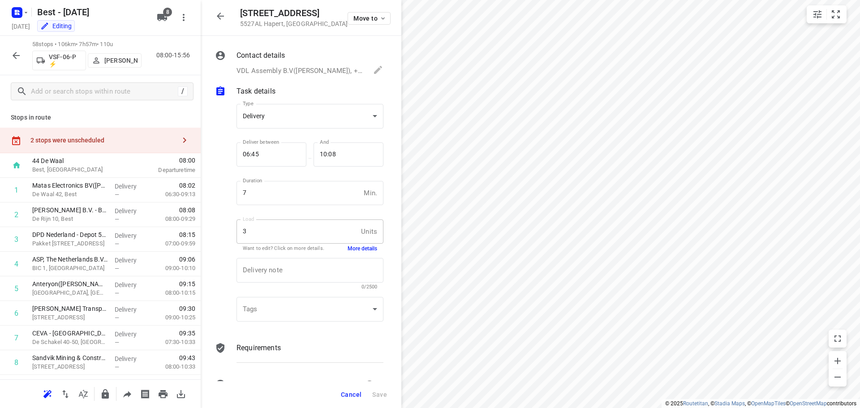
click at [155, 138] on div "2 stops were unscheduled" at bounding box center [102, 140] width 145 height 7
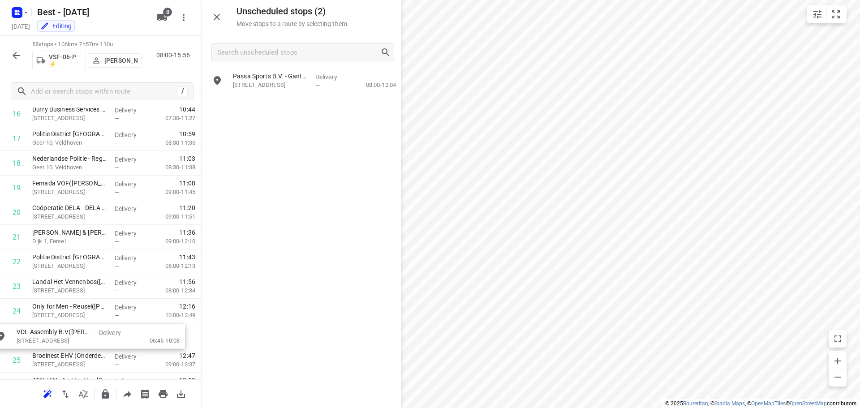
scroll to position [447, 0]
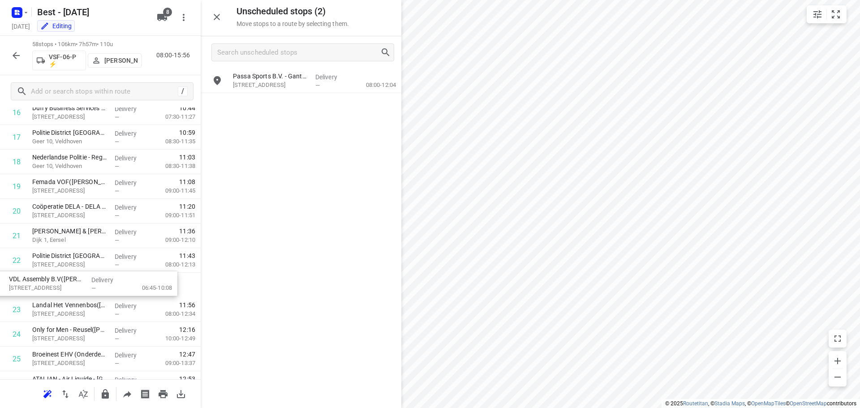
drag, startPoint x: 296, startPoint y: 103, endPoint x: 71, endPoint y: 285, distance: 290.0
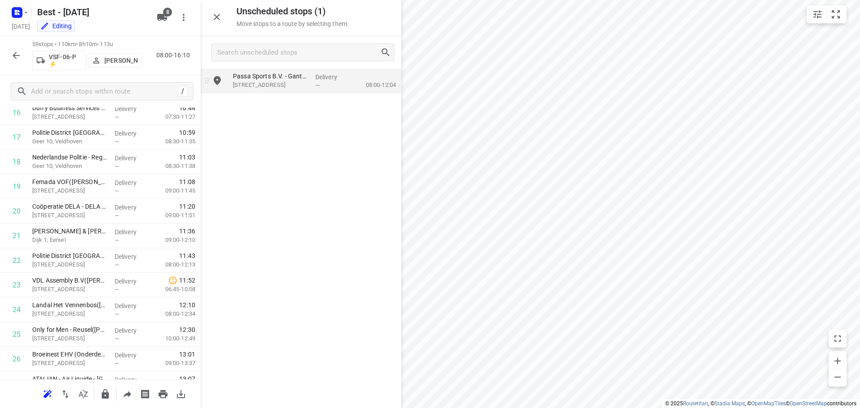
click at [291, 77] on p "Passa Sports B.V. - Gantelstraat([PERSON_NAME])" at bounding box center [270, 76] width 75 height 9
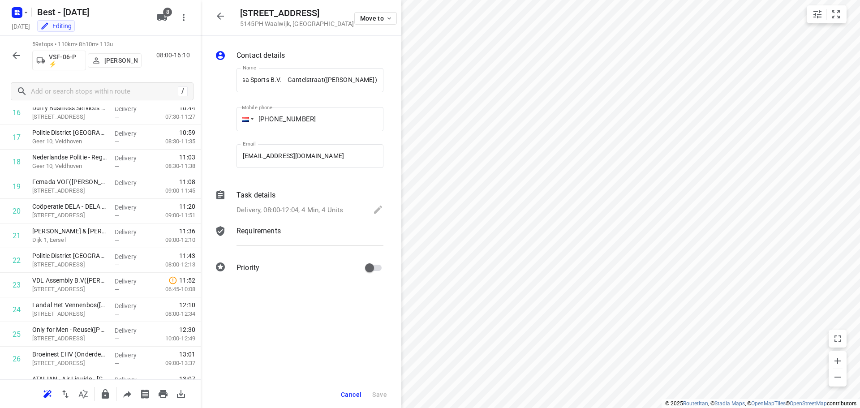
scroll to position [0, 0]
click at [102, 393] on icon "button" at bounding box center [105, 393] width 7 height 9
click at [229, 21] on div at bounding box center [220, 16] width 18 height 18
click at [226, 20] on div at bounding box center [220, 16] width 18 height 18
click at [222, 18] on icon "button" at bounding box center [220, 16] width 11 height 11
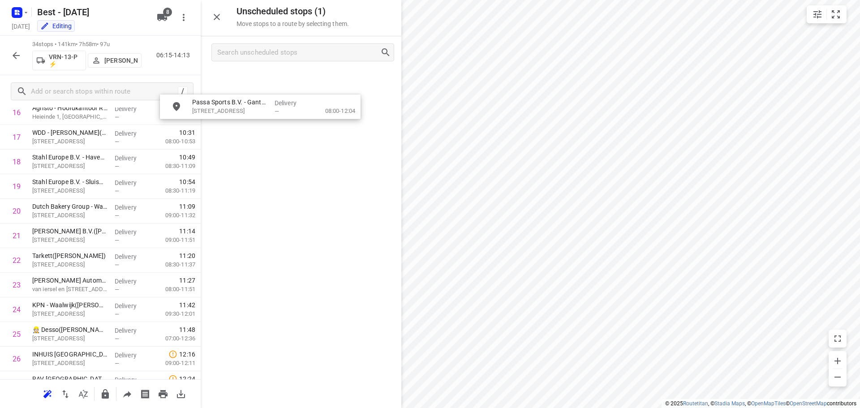
scroll to position [445, 0]
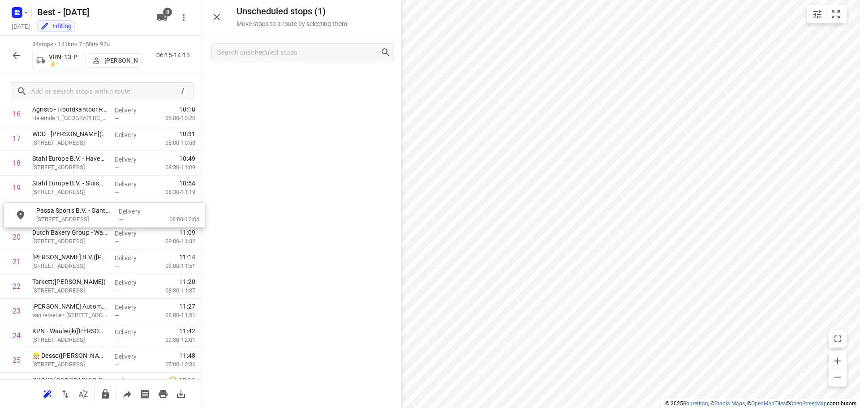
drag, startPoint x: 299, startPoint y: 80, endPoint x: 101, endPoint y: 219, distance: 241.9
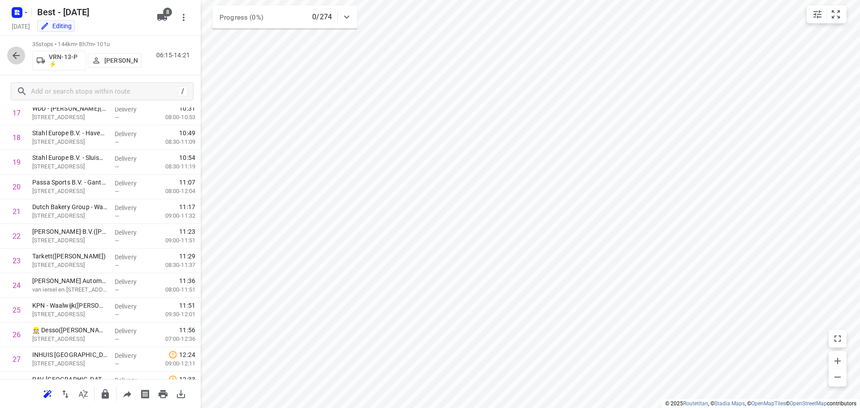
click at [16, 61] on button "button" at bounding box center [16, 56] width 18 height 18
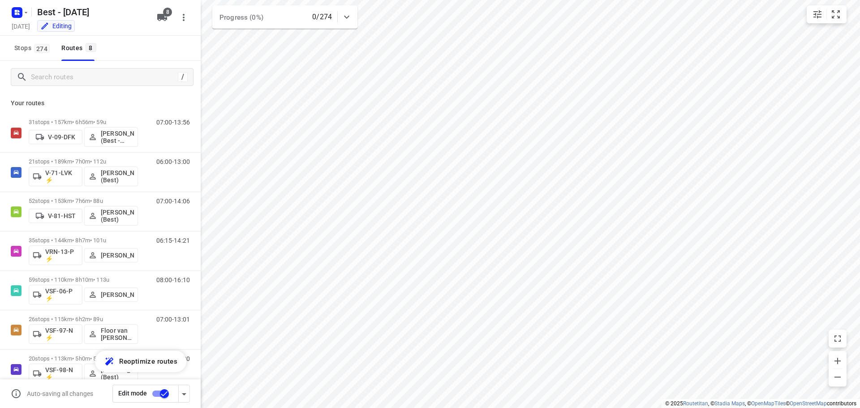
click at [166, 396] on input "checkbox" at bounding box center [164, 393] width 51 height 17
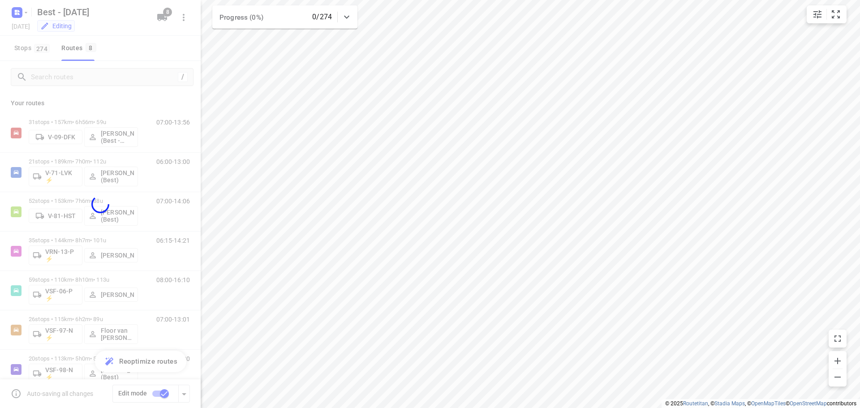
checkbox input "false"
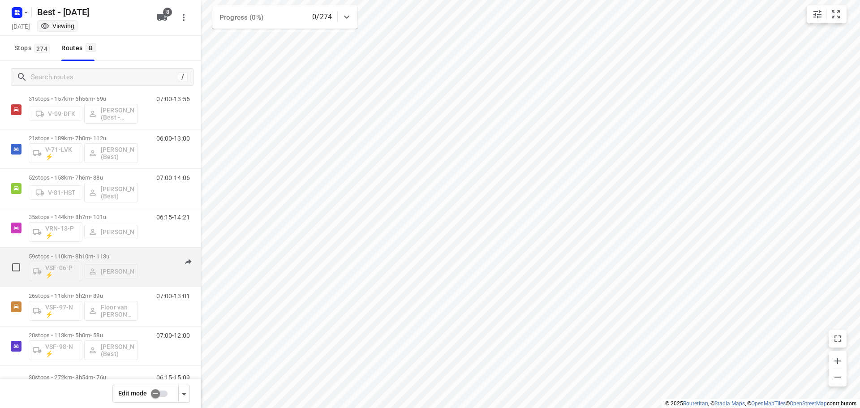
scroll to position [58, 0]
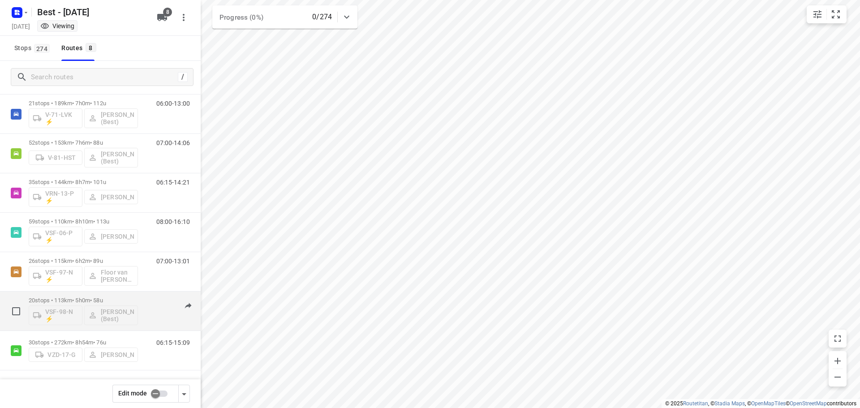
click at [70, 297] on p "20 stops • 113km • 5h0m • 58u" at bounding box center [83, 300] width 109 height 7
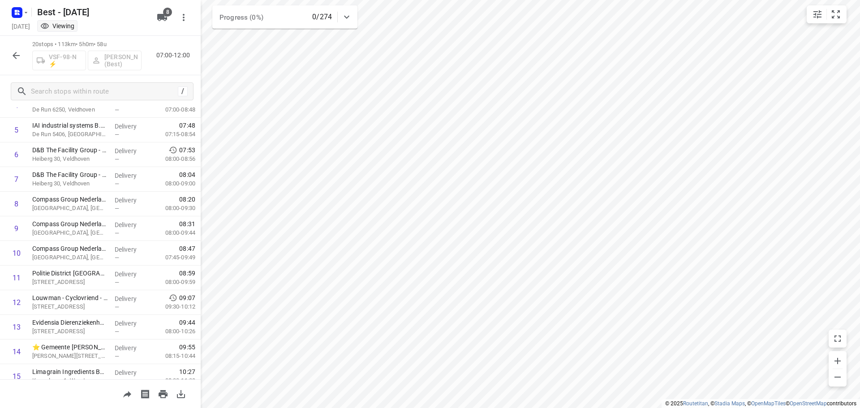
scroll to position [21, 0]
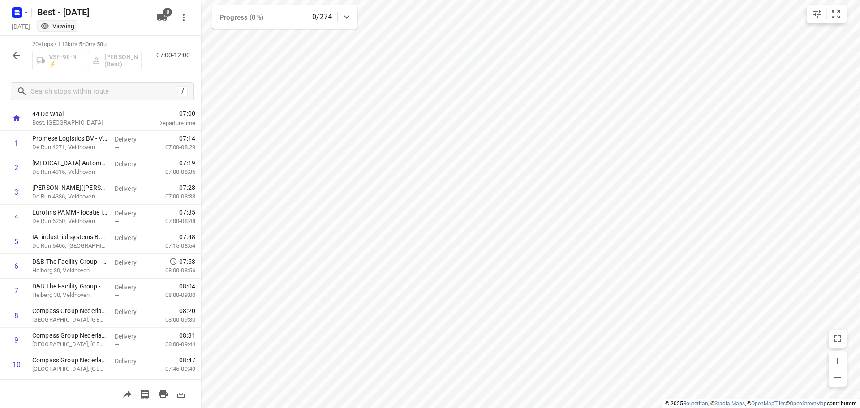
click at [7, 58] on button "button" at bounding box center [16, 56] width 18 height 18
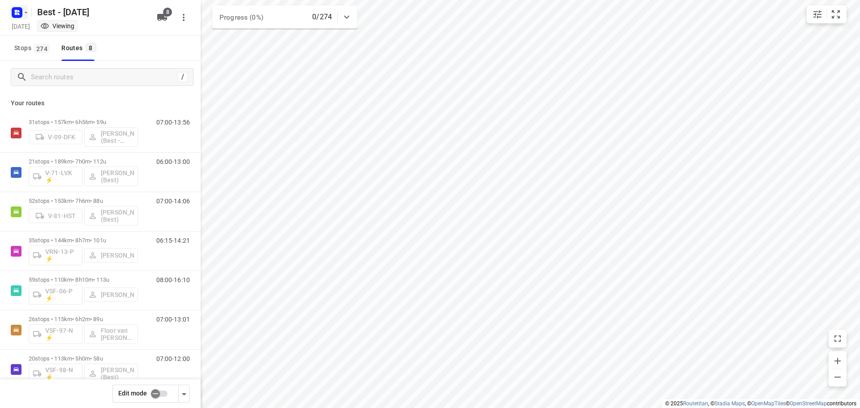
click at [13, 12] on rect "button" at bounding box center [17, 12] width 11 height 11
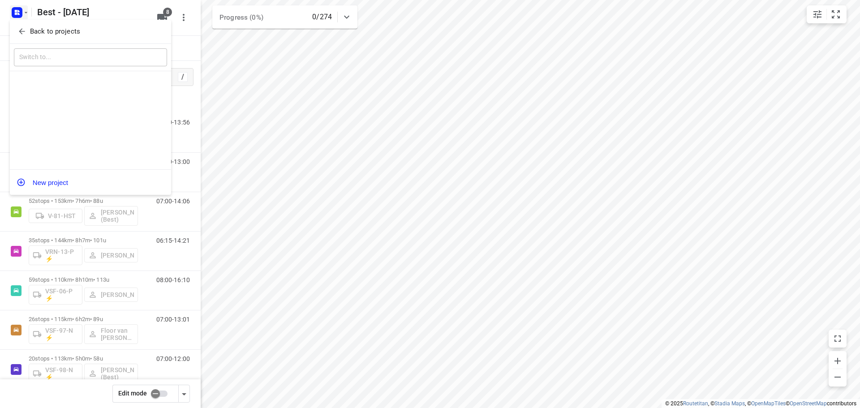
click at [19, 25] on button "Back to projects" at bounding box center [90, 31] width 153 height 15
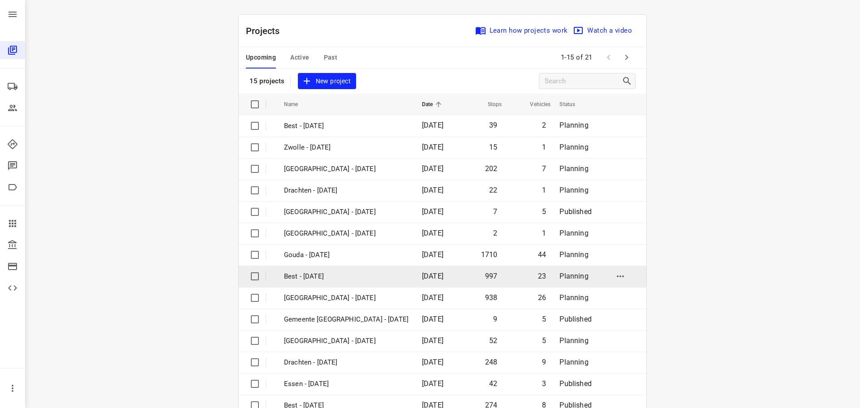
scroll to position [45, 0]
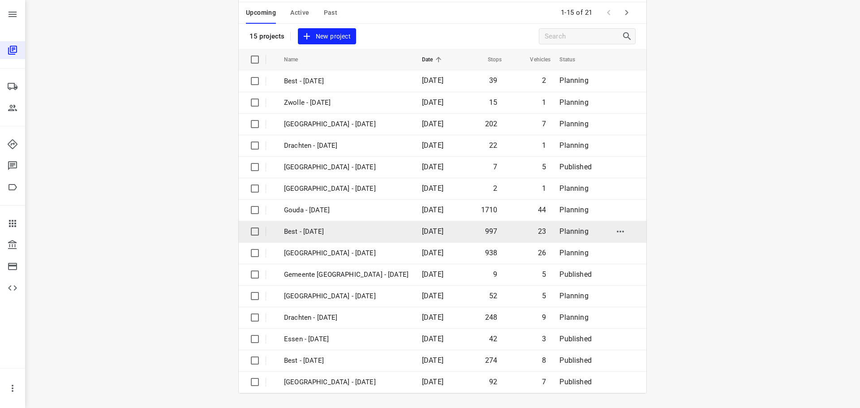
click at [339, 228] on p "Best - [DATE]" at bounding box center [346, 232] width 124 height 10
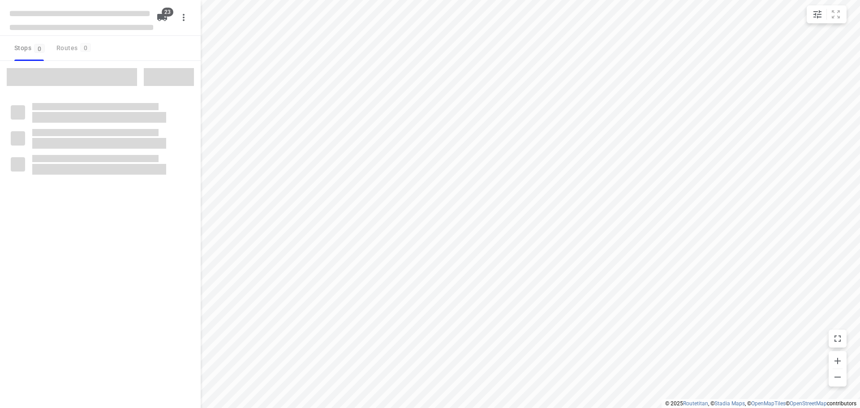
type input "distance"
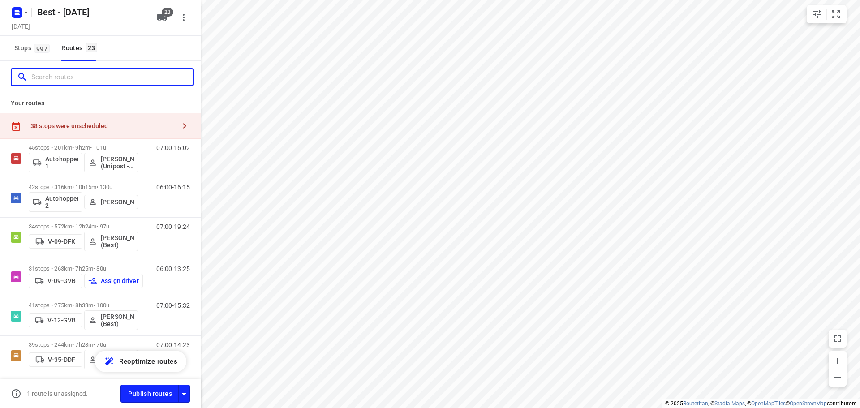
click at [45, 72] on input "Search routes" at bounding box center [111, 77] width 161 height 14
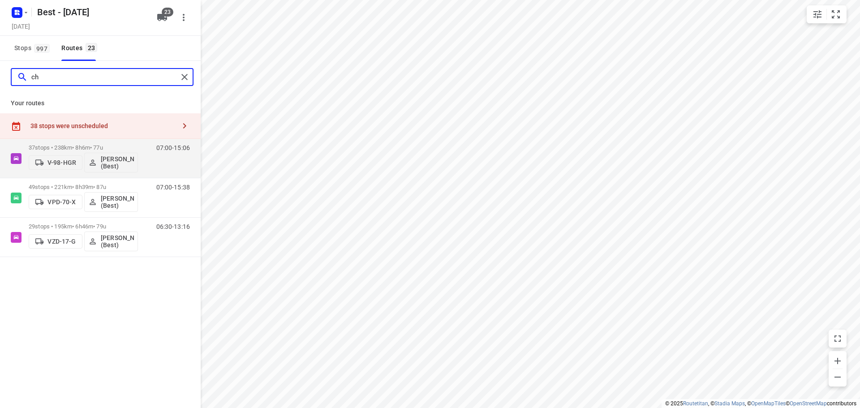
type input "c"
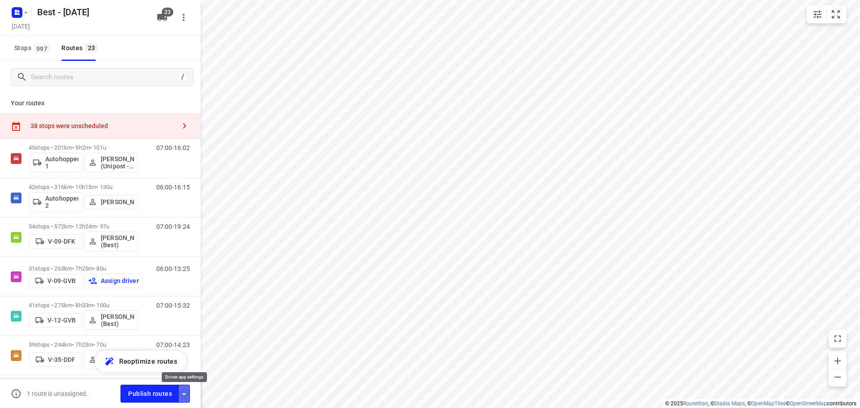
drag, startPoint x: 188, startPoint y: 396, endPoint x: 187, endPoint y: 383, distance: 13.1
click at [188, 395] on icon "button" at bounding box center [184, 394] width 11 height 11
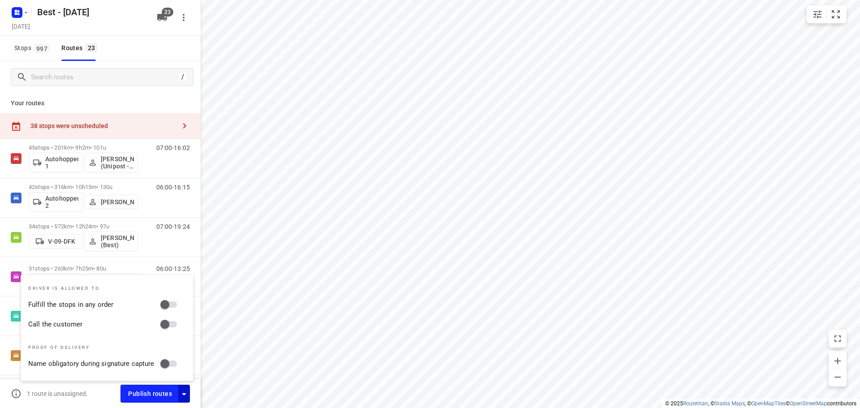
click at [171, 303] on input "Fulfill the stops in any order" at bounding box center [164, 304] width 51 height 17
checkbox input "true"
click at [170, 319] on input "Call the customer" at bounding box center [164, 324] width 51 height 17
checkbox input "true"
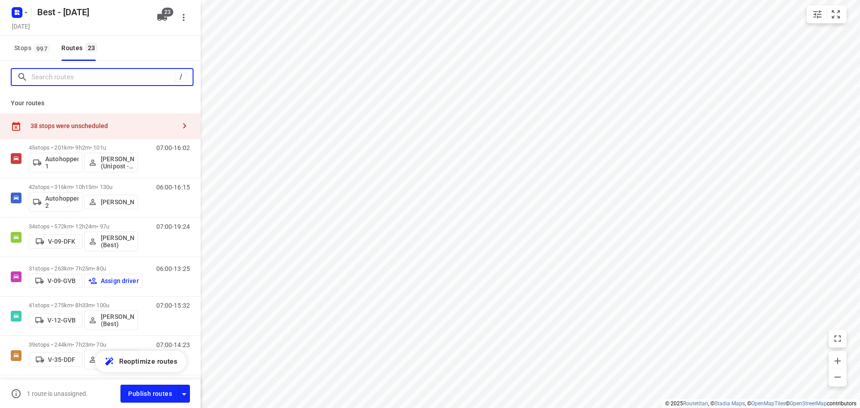
click at [145, 83] on input "Search routes" at bounding box center [102, 77] width 143 height 14
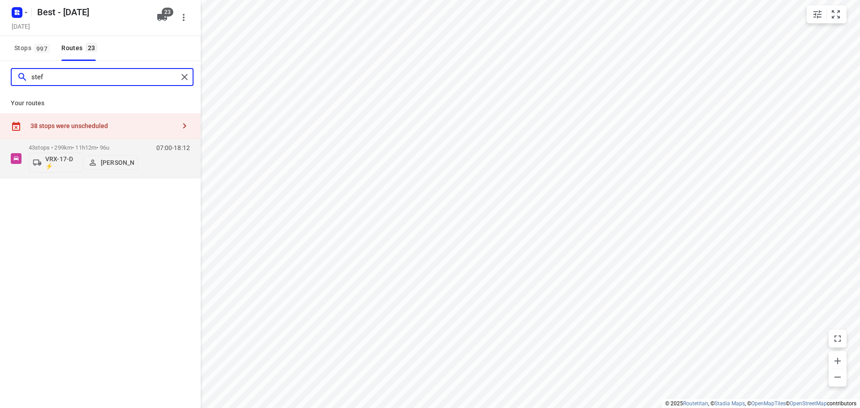
type input "stef"
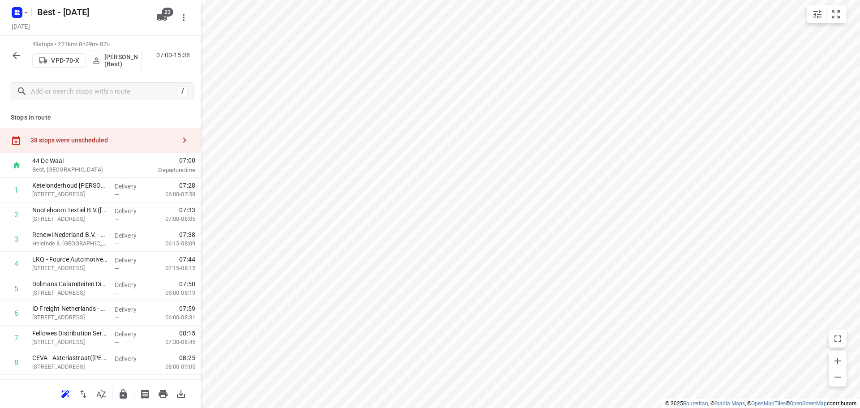
click at [116, 132] on div "38 stops were unscheduled" at bounding box center [100, 141] width 201 height 26
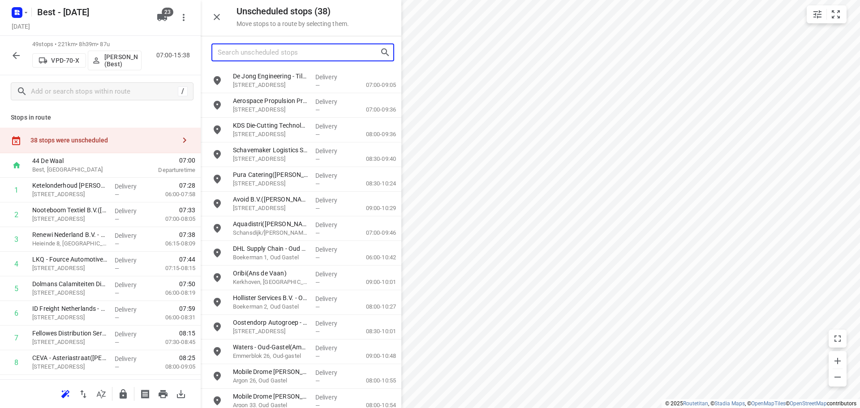
click at [291, 49] on input "Search unscheduled stops" at bounding box center [299, 53] width 162 height 14
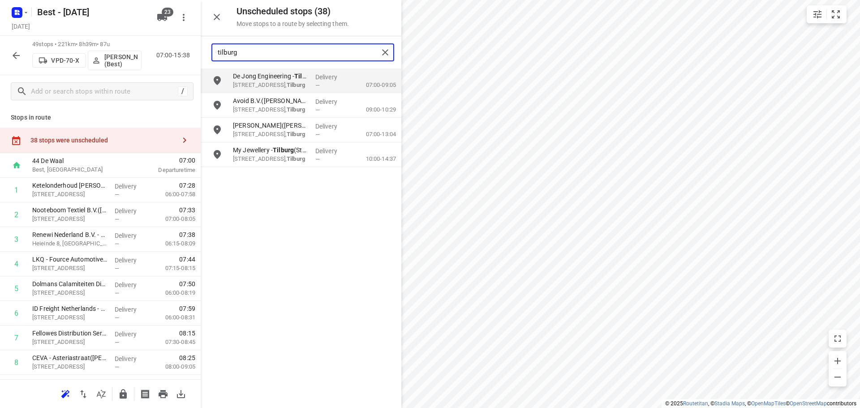
type input "tilburg"
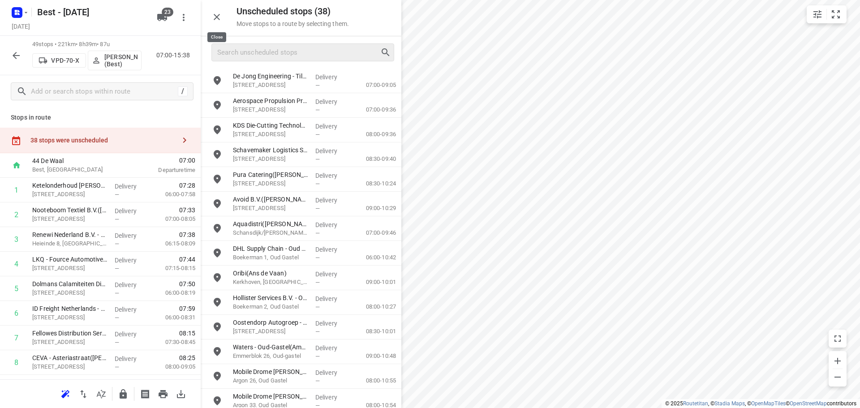
click at [218, 22] on button "button" at bounding box center [217, 17] width 18 height 18
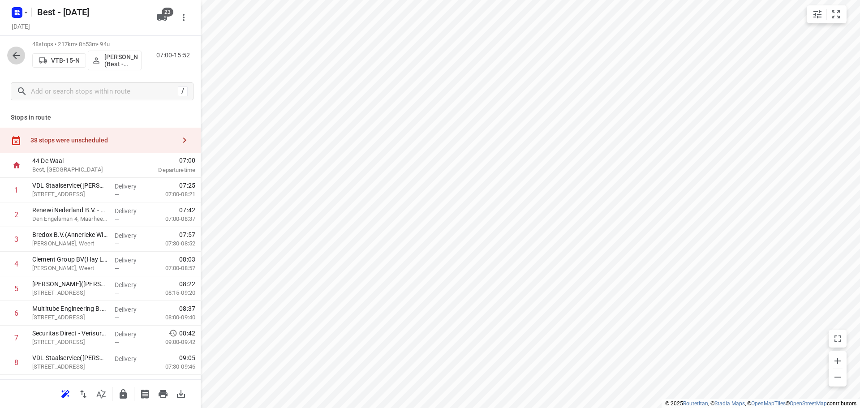
click at [19, 56] on icon "button" at bounding box center [16, 55] width 7 height 7
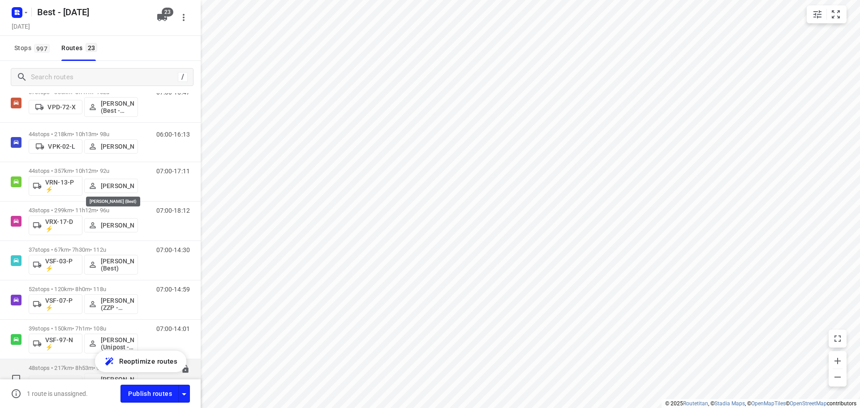
scroll to position [627, 0]
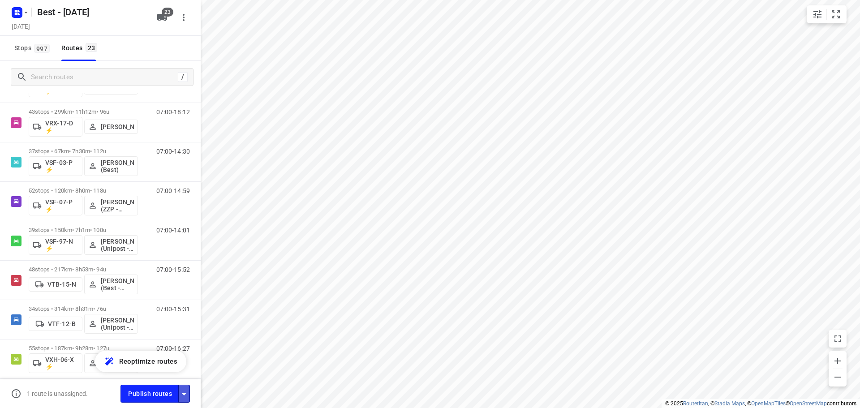
click at [184, 387] on button "button" at bounding box center [184, 393] width 12 height 17
click at [189, 395] on icon "button" at bounding box center [184, 394] width 11 height 11
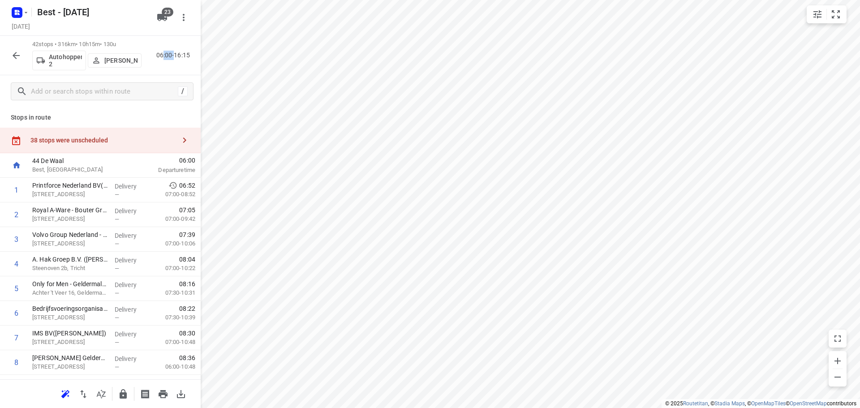
drag, startPoint x: 162, startPoint y: 56, endPoint x: 175, endPoint y: 56, distance: 13.0
click at [175, 56] on p "06:00-16:15" at bounding box center [174, 55] width 37 height 9
click at [109, 119] on p "Stops in route" at bounding box center [100, 117] width 179 height 9
click at [11, 55] on icon "button" at bounding box center [16, 55] width 11 height 11
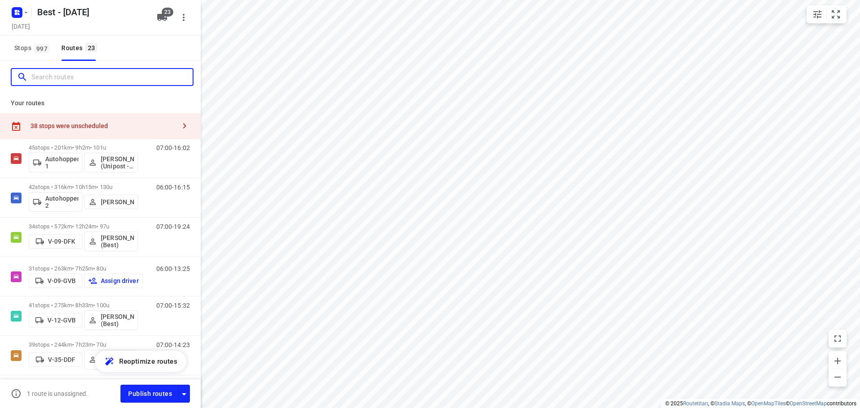
click at [31, 78] on input "Search routes" at bounding box center [111, 77] width 161 height 14
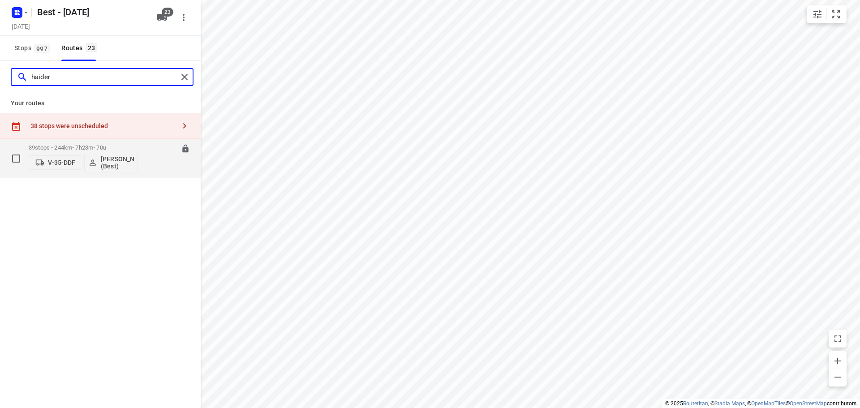
type input "haider"
click at [77, 152] on div "V-35-DDF [PERSON_NAME] (Best)" at bounding box center [83, 161] width 109 height 21
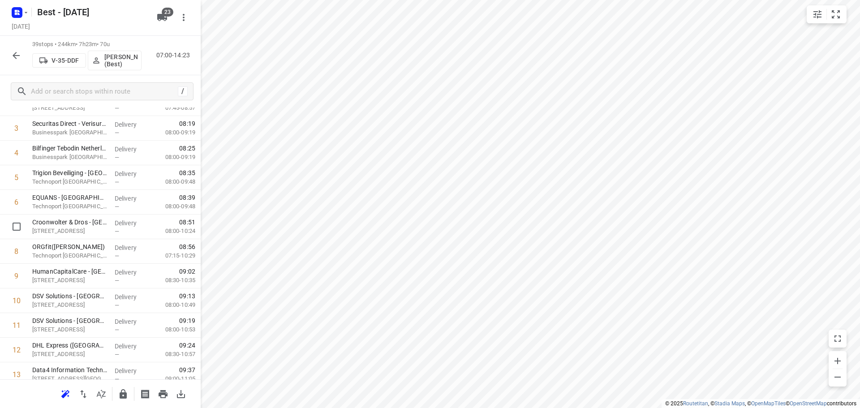
scroll to position [0, 0]
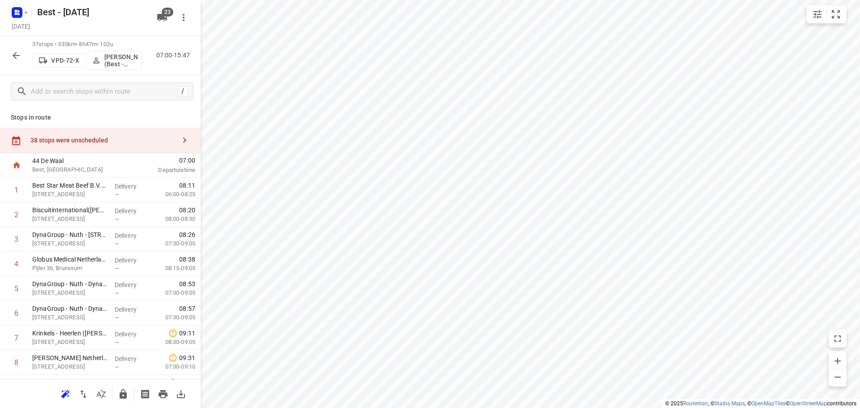
click at [7, 47] on div "37 stops • 335km • 8h47m • 102u VPD-72-X [PERSON_NAME] (Best - ZZP) 07:00-15:47" at bounding box center [100, 55] width 201 height 39
click at [24, 56] on button "button" at bounding box center [16, 56] width 18 height 18
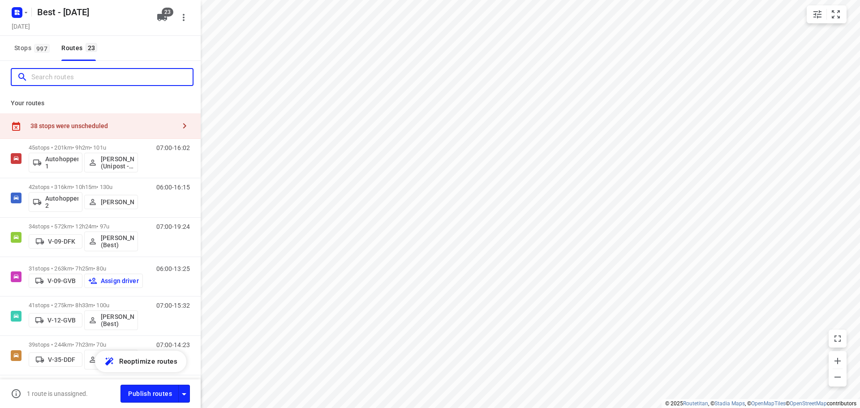
click at [120, 74] on input "Search routes" at bounding box center [111, 77] width 161 height 14
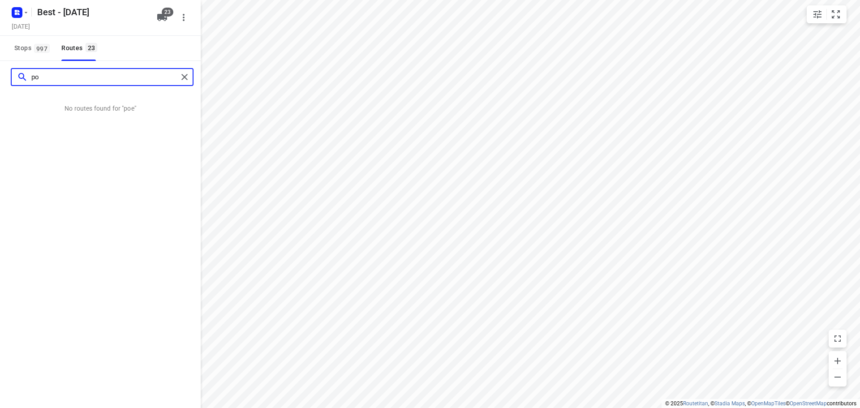
type input "p"
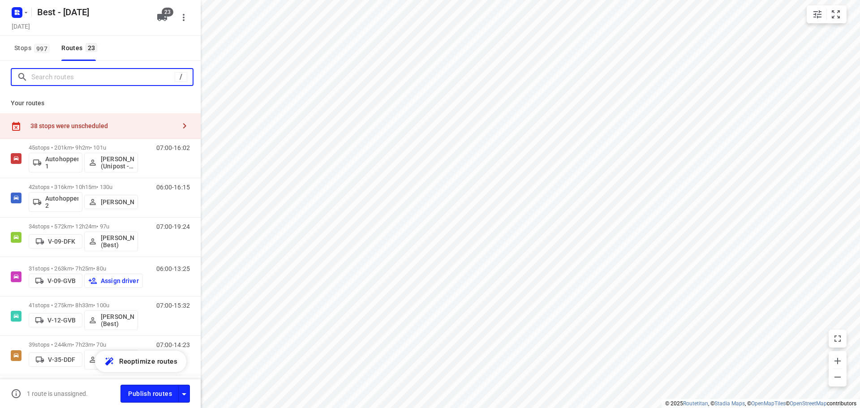
click at [76, 73] on input "Search routes" at bounding box center [102, 77] width 143 height 14
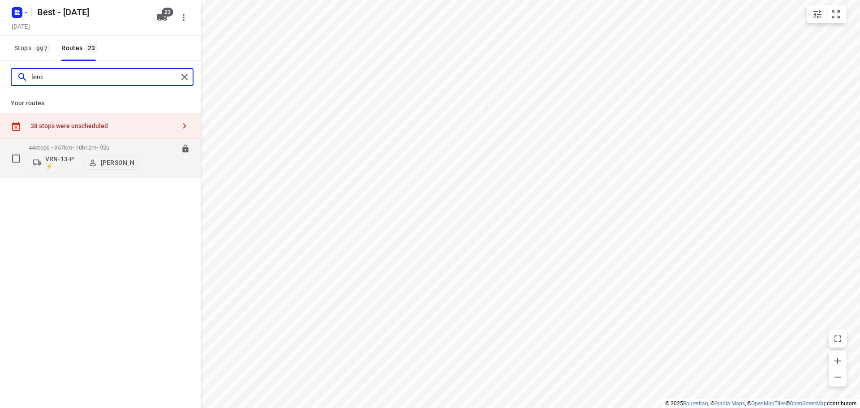
type input "lero"
click at [77, 150] on p "44 stops • 357km • 10h12m • 92u" at bounding box center [83, 147] width 109 height 7
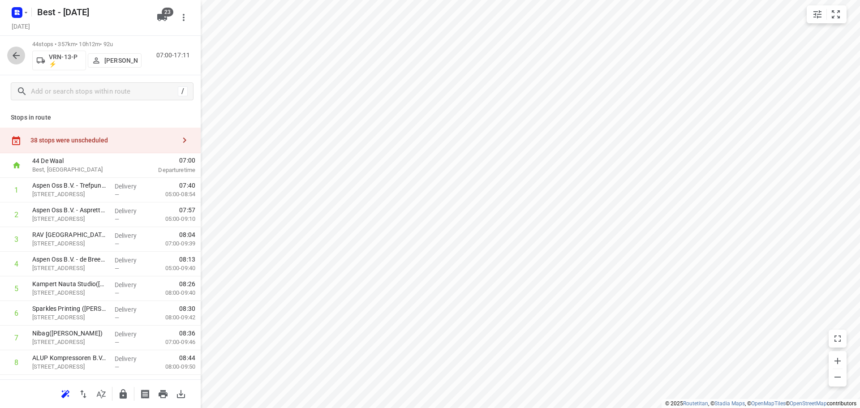
click at [14, 60] on icon "button" at bounding box center [16, 55] width 11 height 11
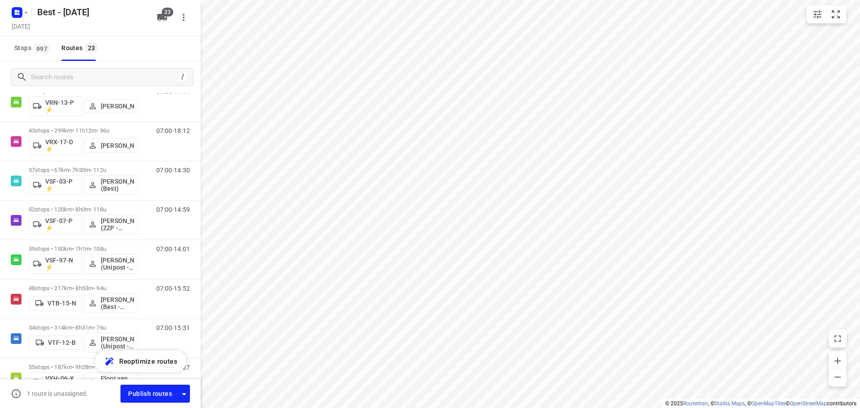
scroll to position [683, 0]
